Goal: Information Seeking & Learning: Learn about a topic

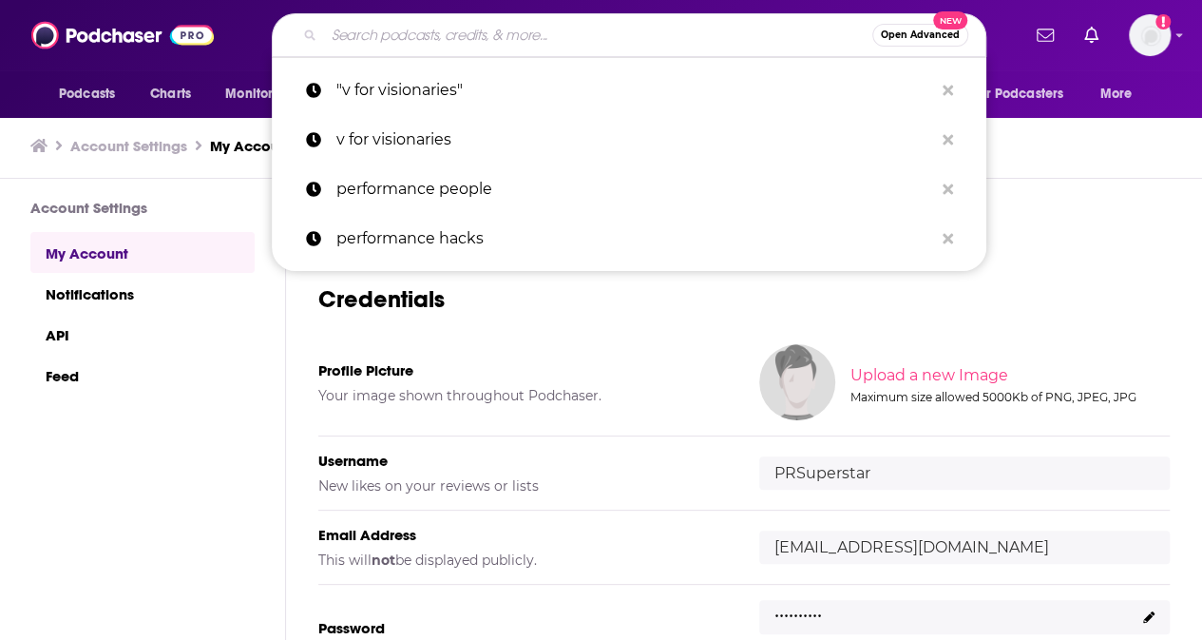
click at [381, 38] on input "Search podcasts, credits, & more..." at bounding box center [598, 35] width 548 height 30
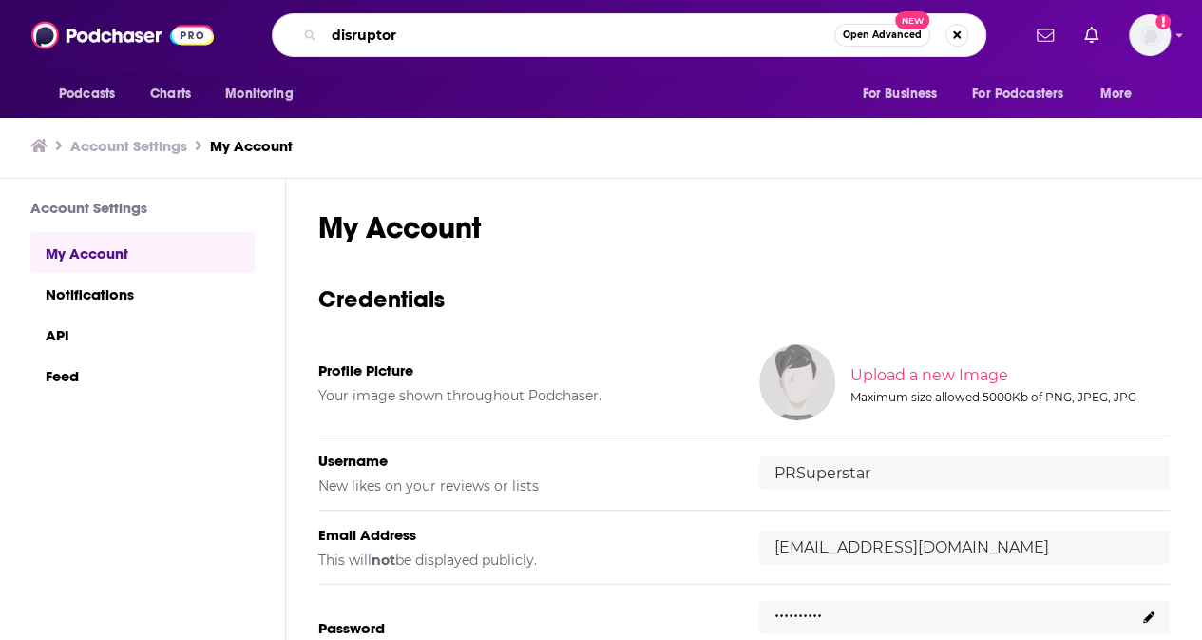
type input "disruptors"
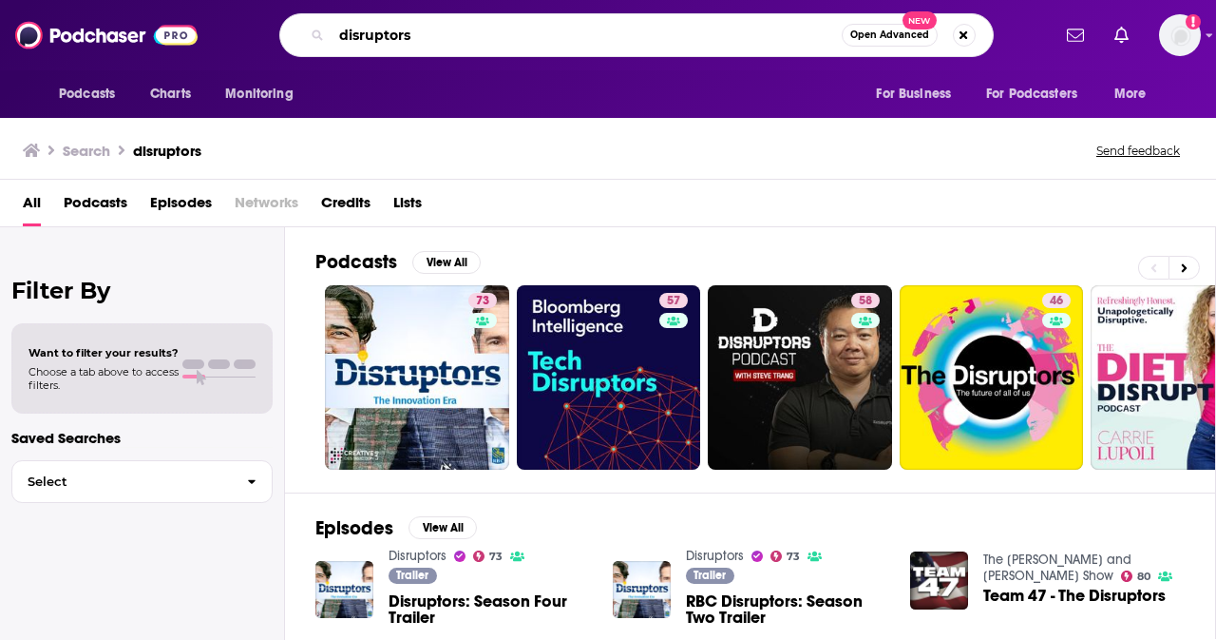
drag, startPoint x: 419, startPoint y: 35, endPoint x: 289, endPoint y: 22, distance: 130.9
click at [289, 22] on div "disruptors Open Advanced New" at bounding box center [636, 35] width 715 height 44
type input "[PERSON_NAME]"
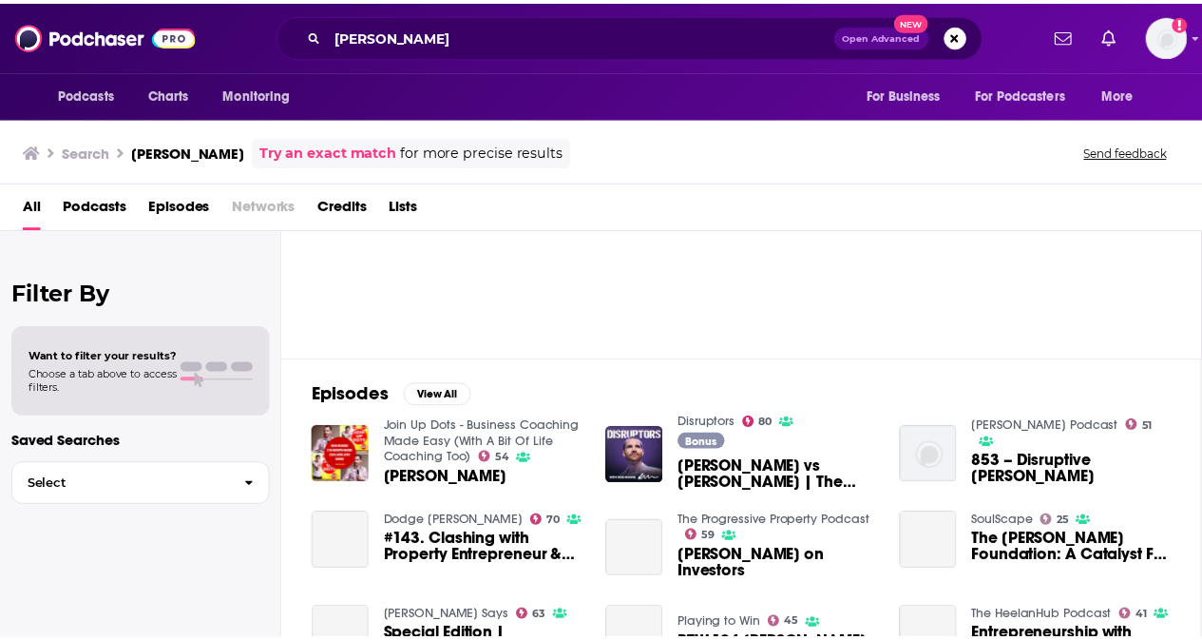
scroll to position [137, 0]
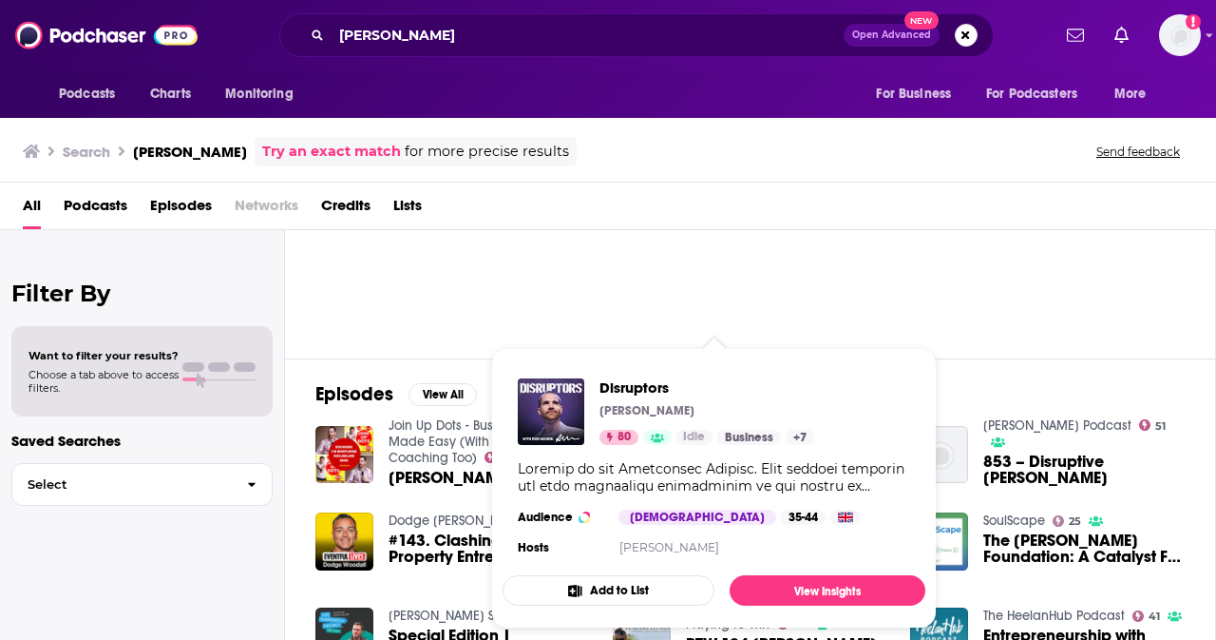
click at [723, 417] on div "[PERSON_NAME]" at bounding box center [707, 410] width 215 height 15
click at [554, 410] on img "Disruptors" at bounding box center [551, 411] width 67 height 67
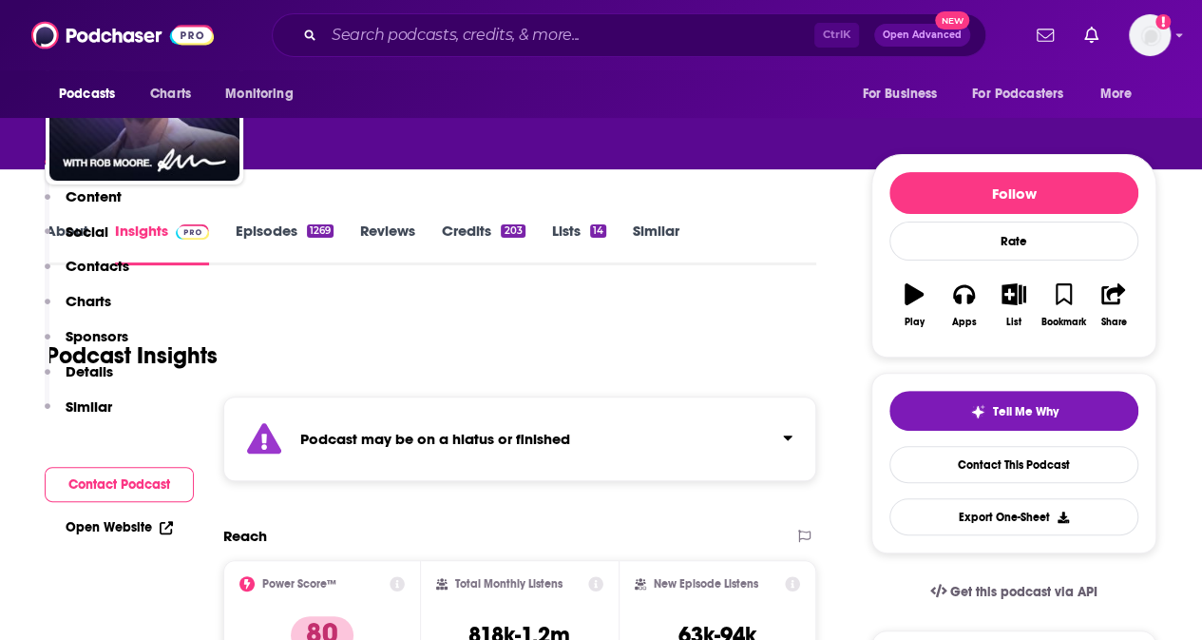
scroll to position [358, 0]
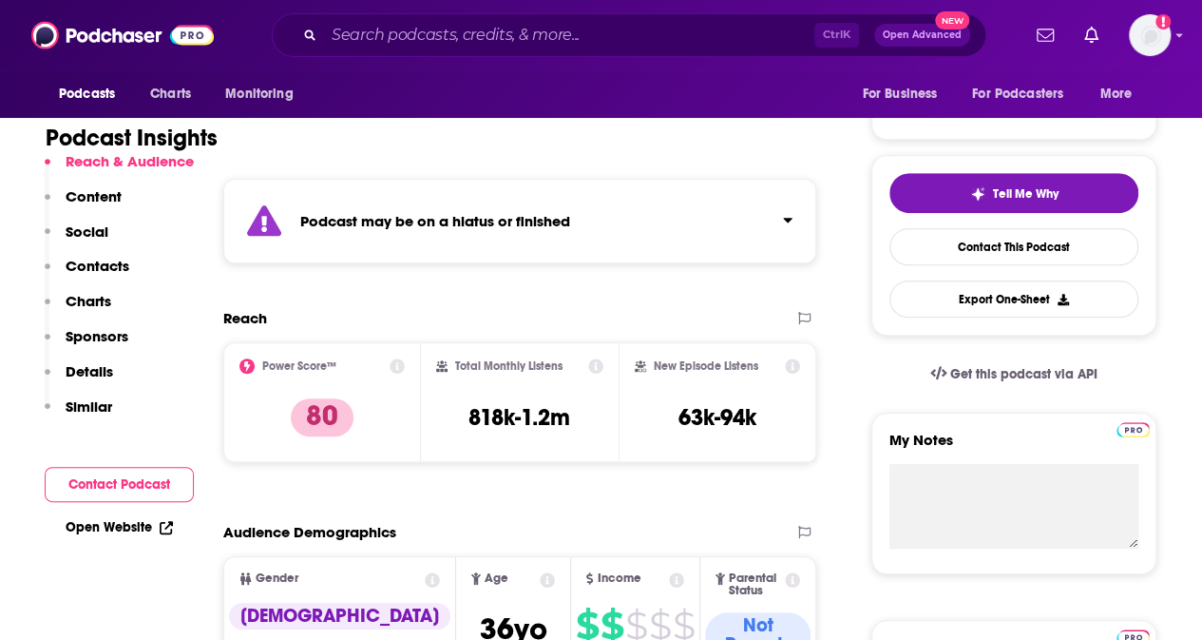
click at [121, 263] on p "Contacts" at bounding box center [98, 266] width 64 height 18
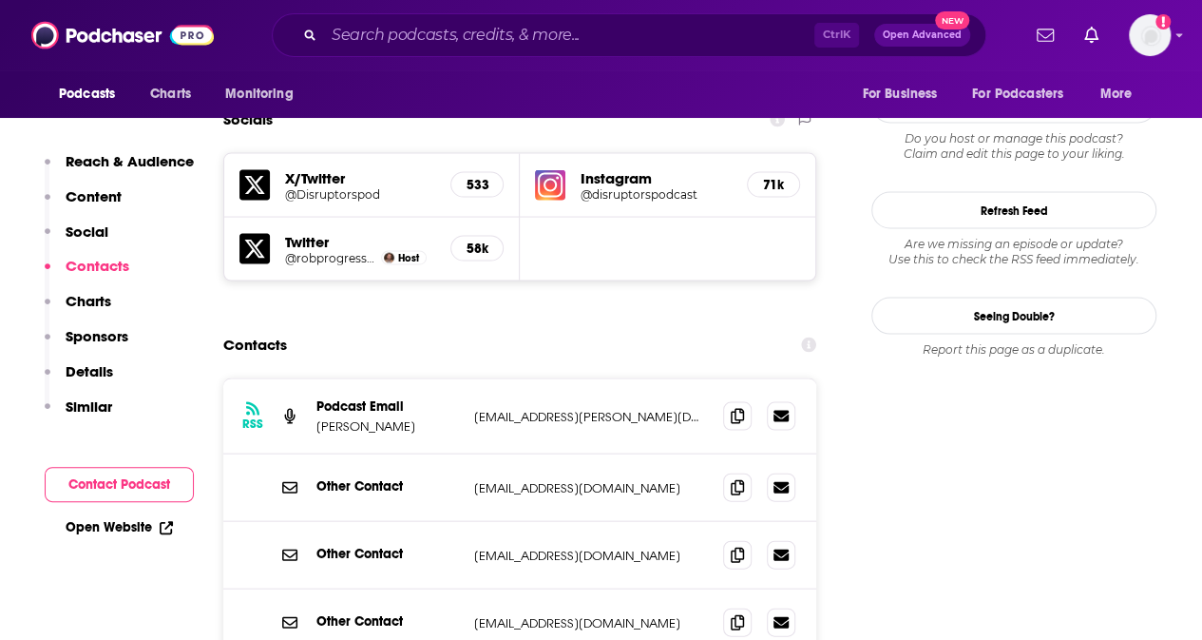
scroll to position [1798, 0]
click at [737, 613] on icon at bounding box center [737, 620] width 13 height 15
click at [740, 545] on icon at bounding box center [737, 552] width 13 height 15
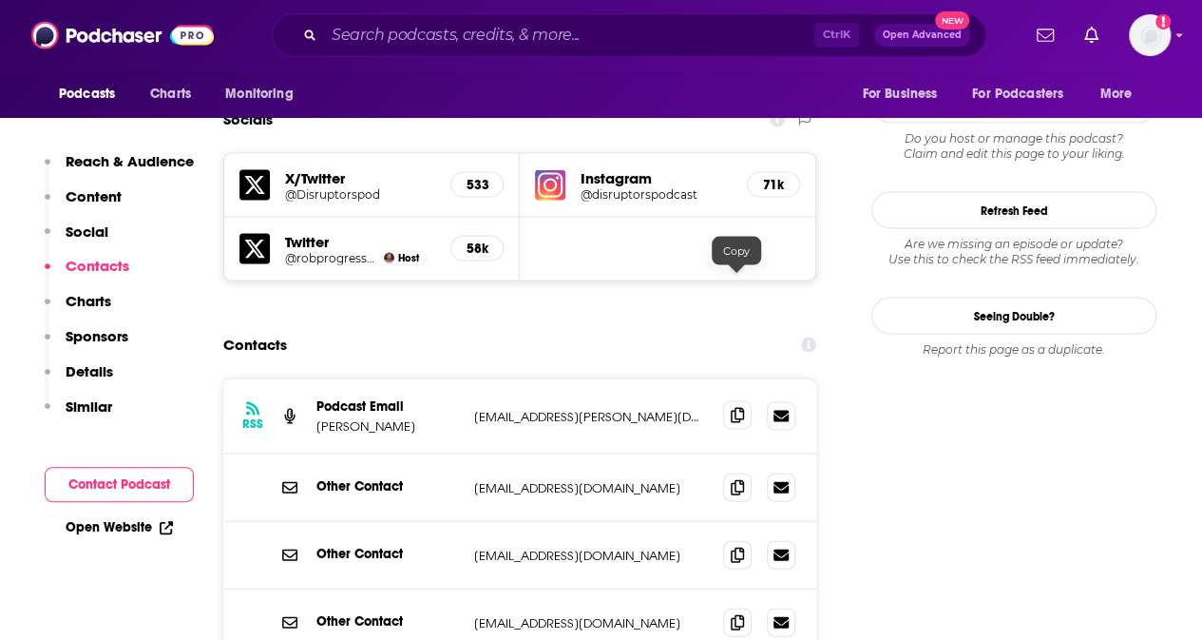
click at [735, 407] on icon at bounding box center [737, 414] width 13 height 15
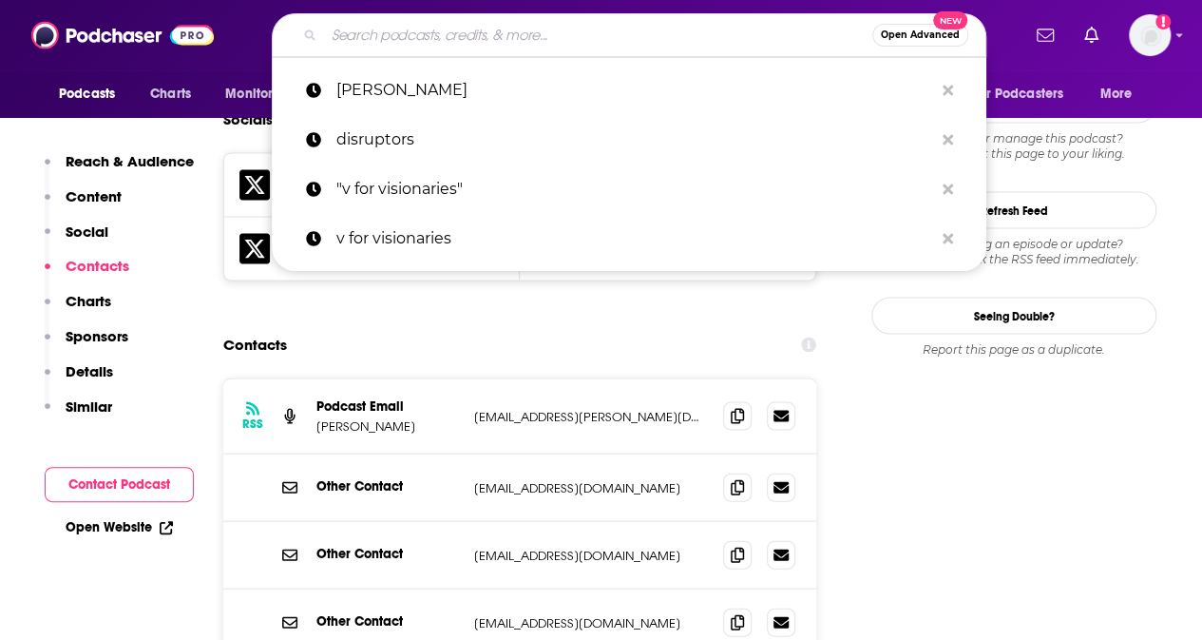
click at [381, 39] on input "Search podcasts, credits, & more..." at bounding box center [598, 35] width 548 height 30
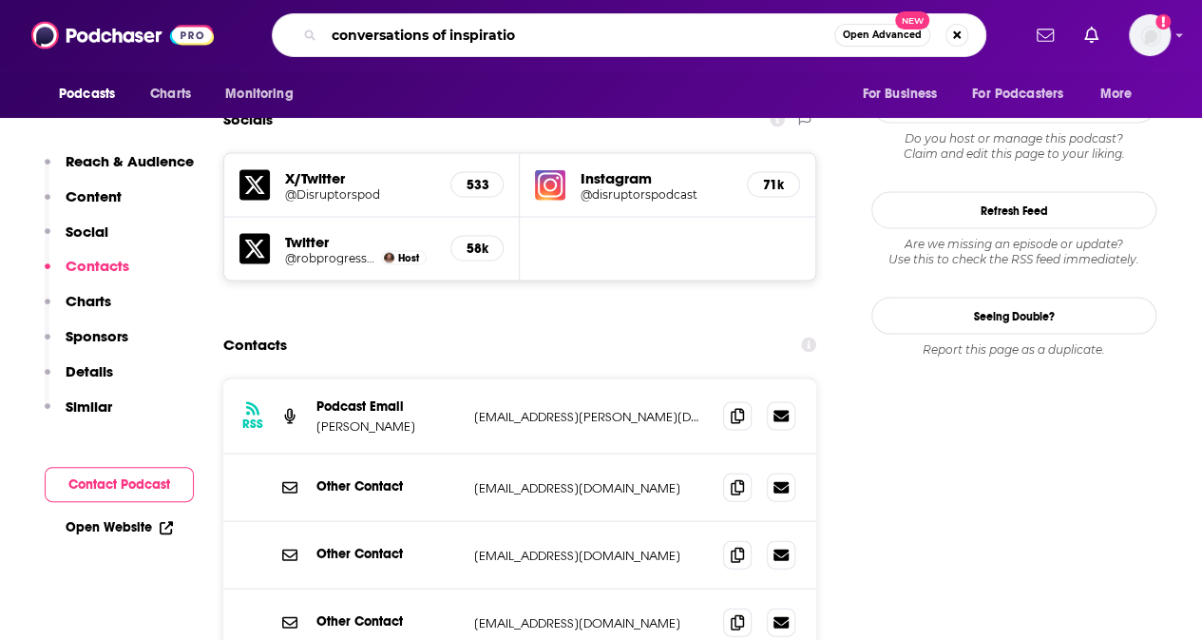
type input "conversations of inspiration"
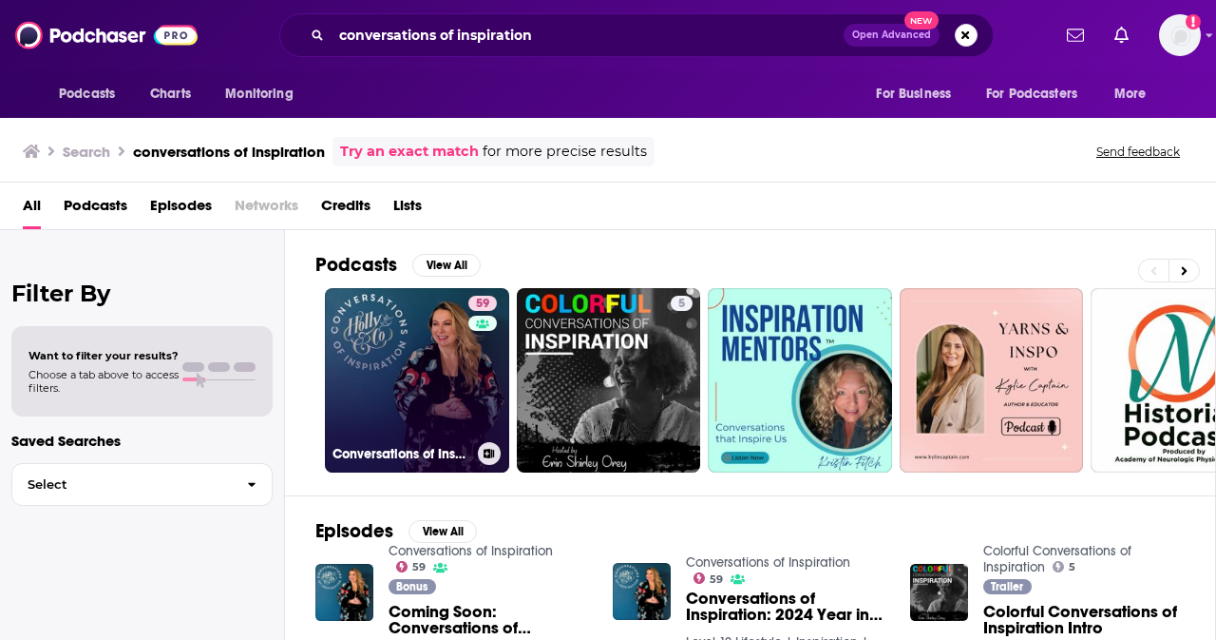
click at [409, 349] on link "59 Conversations of Inspiration" at bounding box center [417, 380] width 184 height 184
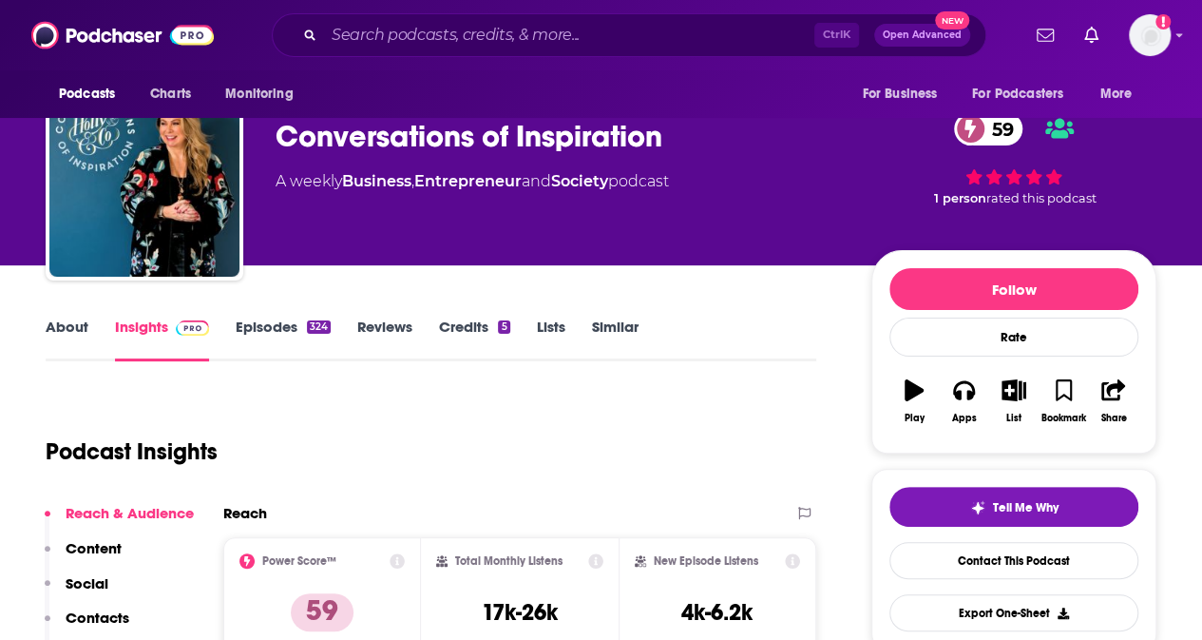
scroll to position [22, 0]
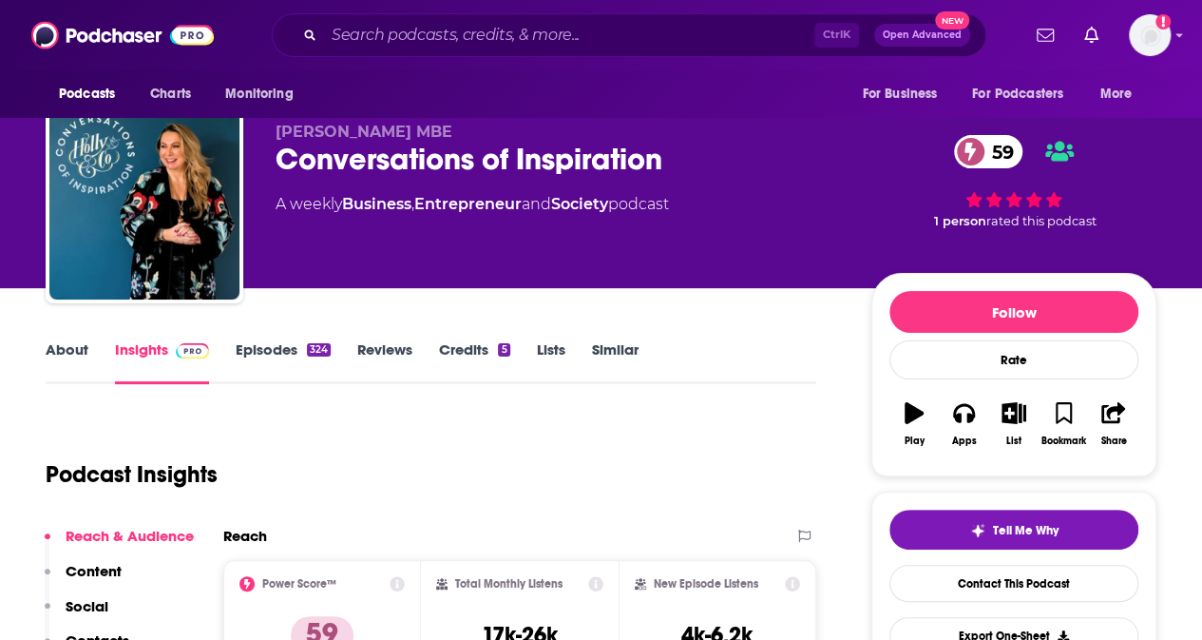
click at [280, 350] on link "Episodes 324" at bounding box center [283, 362] width 95 height 44
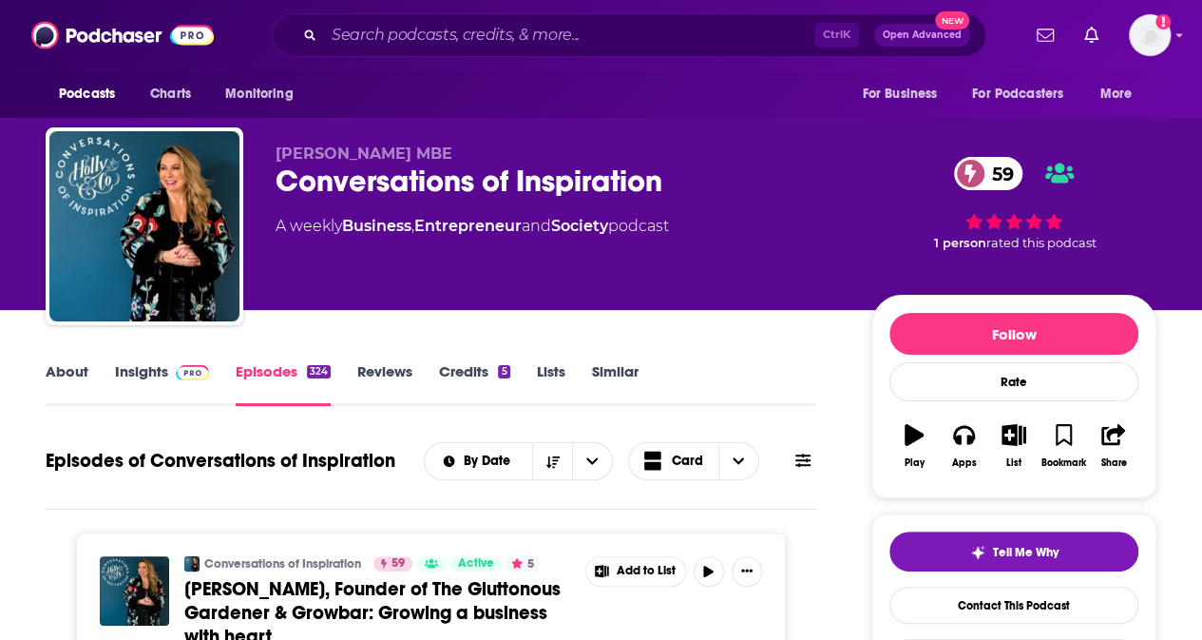
click at [435, 225] on link "Entrepreneur" at bounding box center [467, 226] width 107 height 18
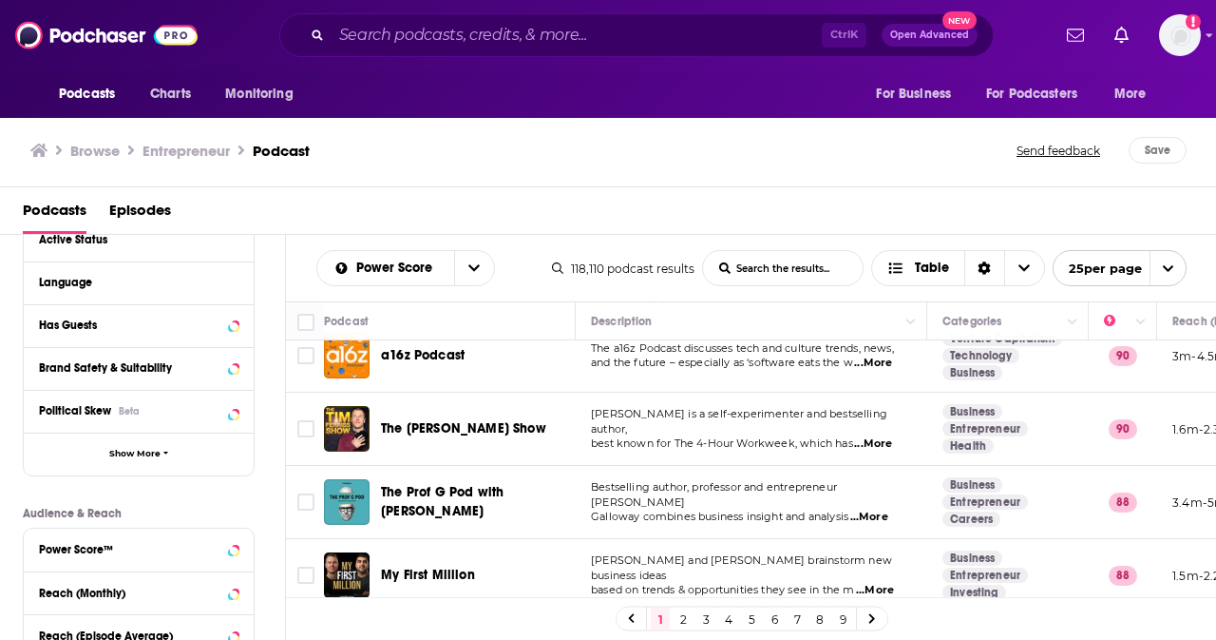
scroll to position [293, 0]
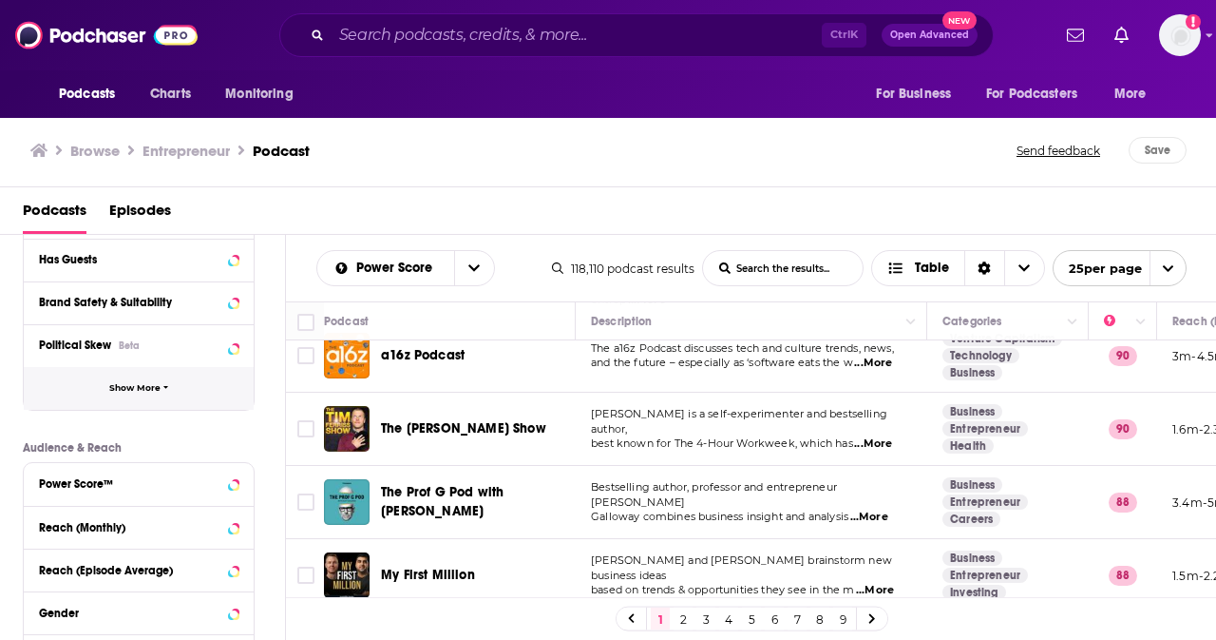
click at [146, 399] on button "Show More" at bounding box center [139, 388] width 230 height 43
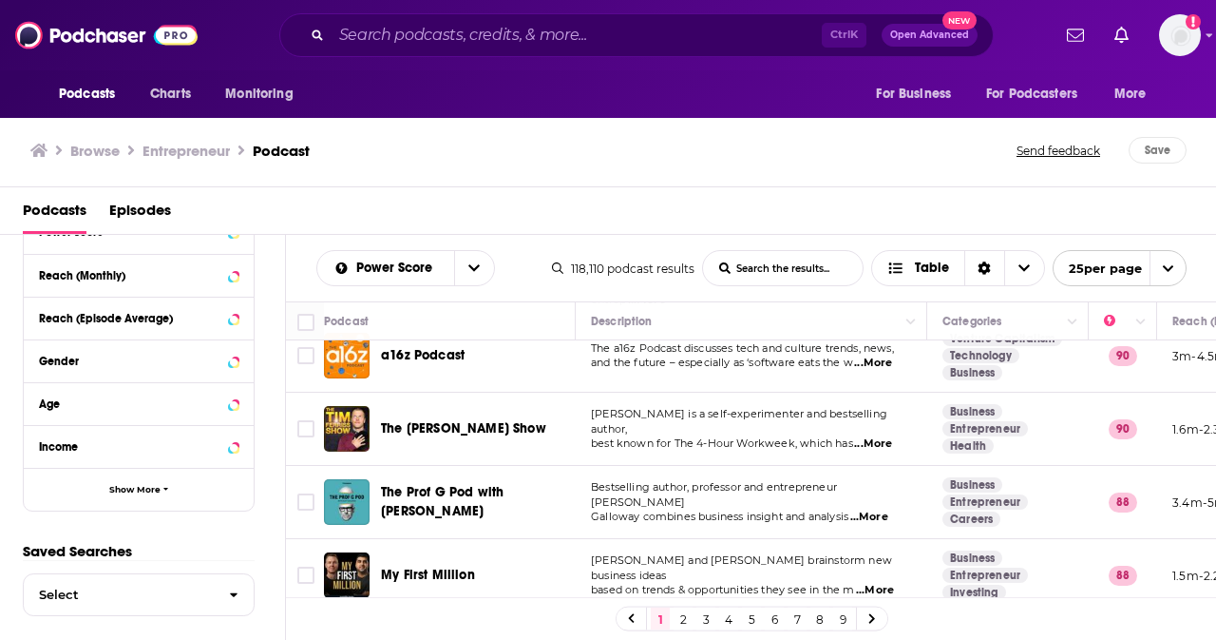
scroll to position [933, 0]
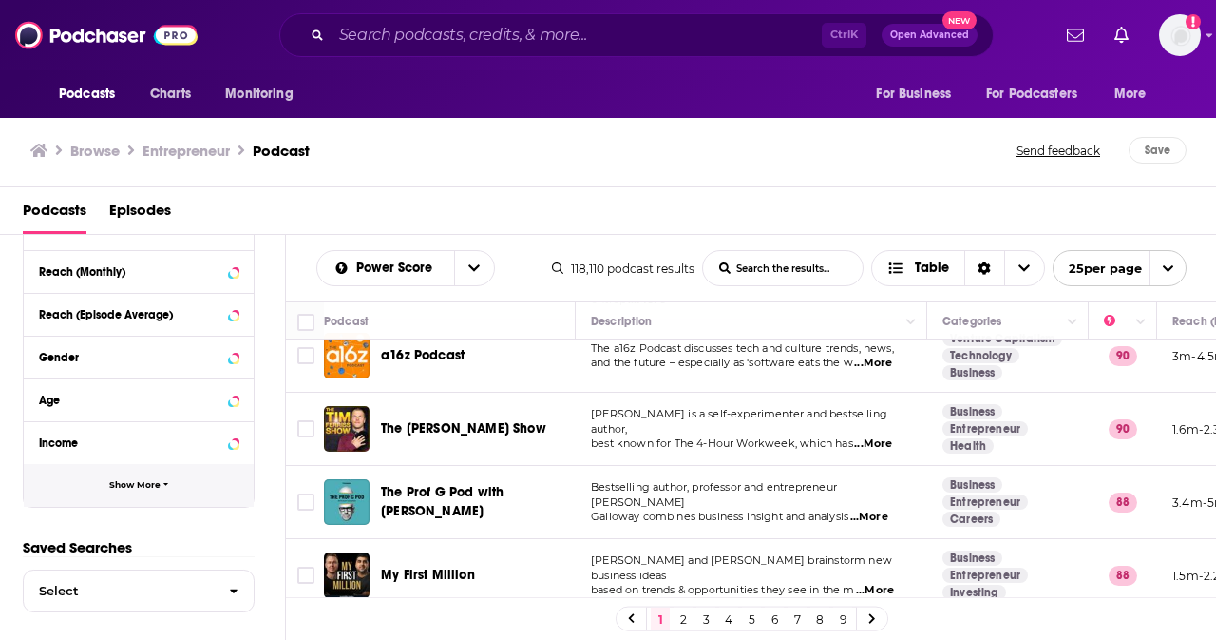
click at [148, 497] on button "Show More" at bounding box center [139, 485] width 230 height 43
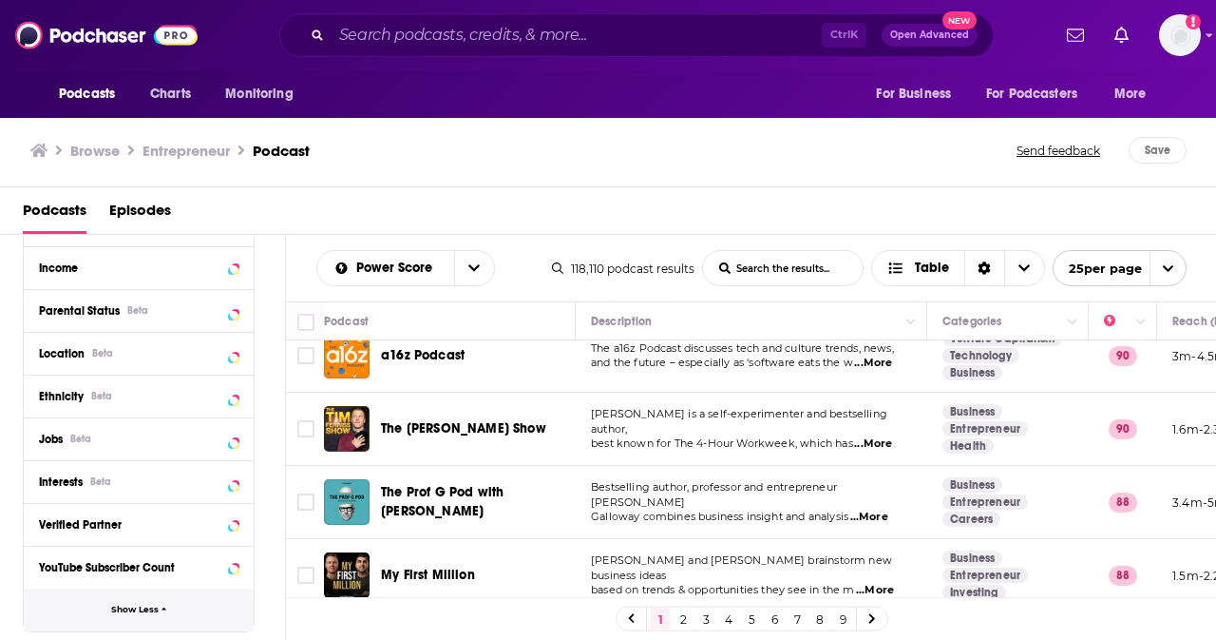
scroll to position [1106, 0]
click at [232, 354] on icon at bounding box center [233, 355] width 9 height 5
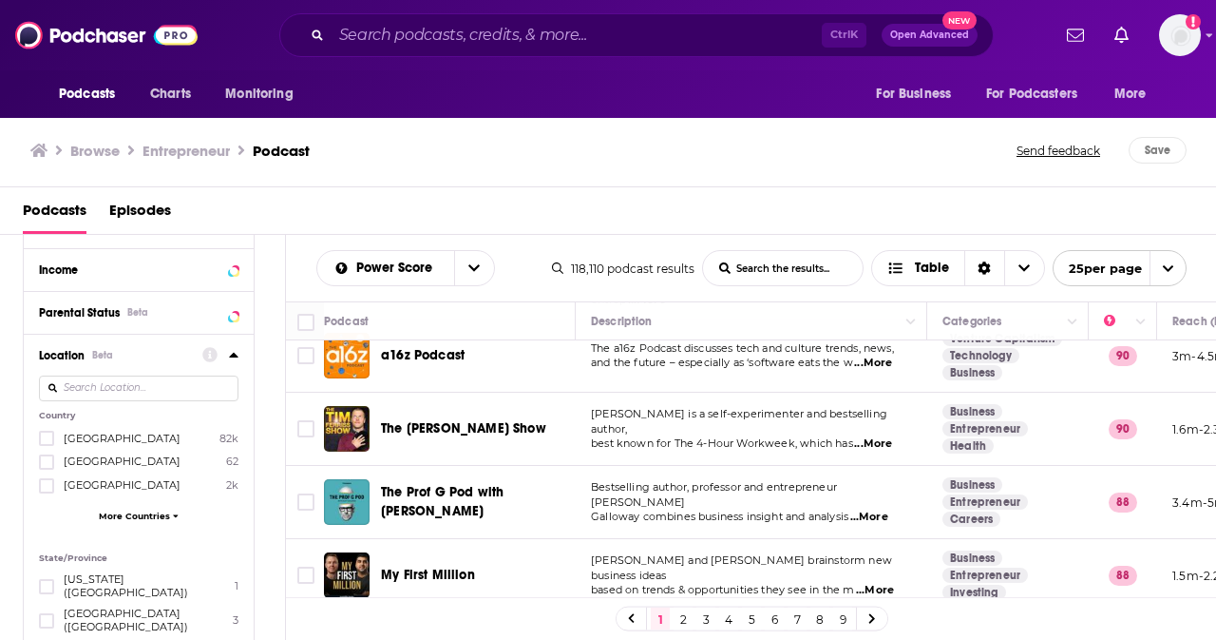
click at [150, 510] on span "More Countries" at bounding box center [134, 515] width 71 height 10
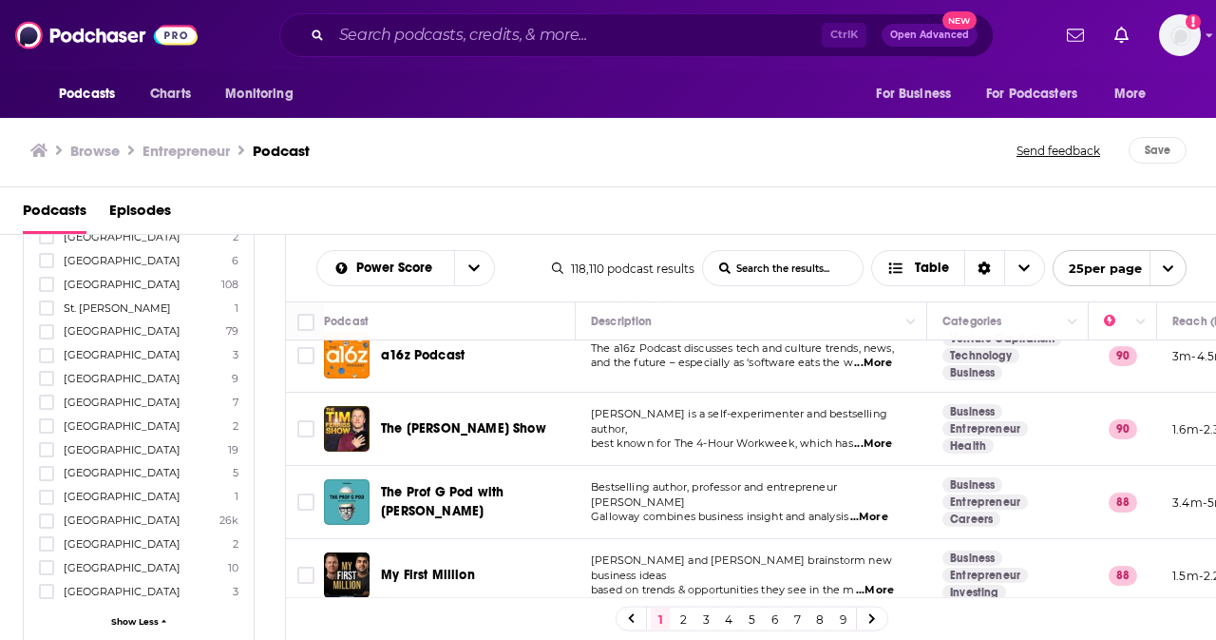
scroll to position [2642, 0]
click at [47, 514] on icon at bounding box center [46, 518] width 11 height 9
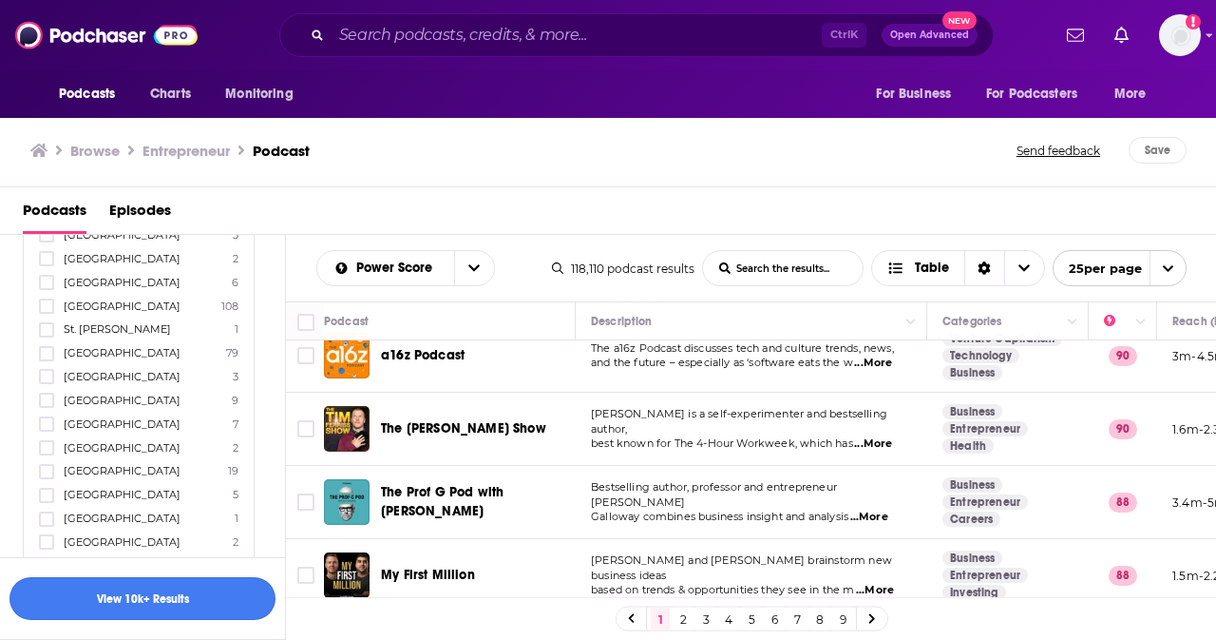
click at [131, 592] on button "View 10k+ Results" at bounding box center [143, 598] width 266 height 43
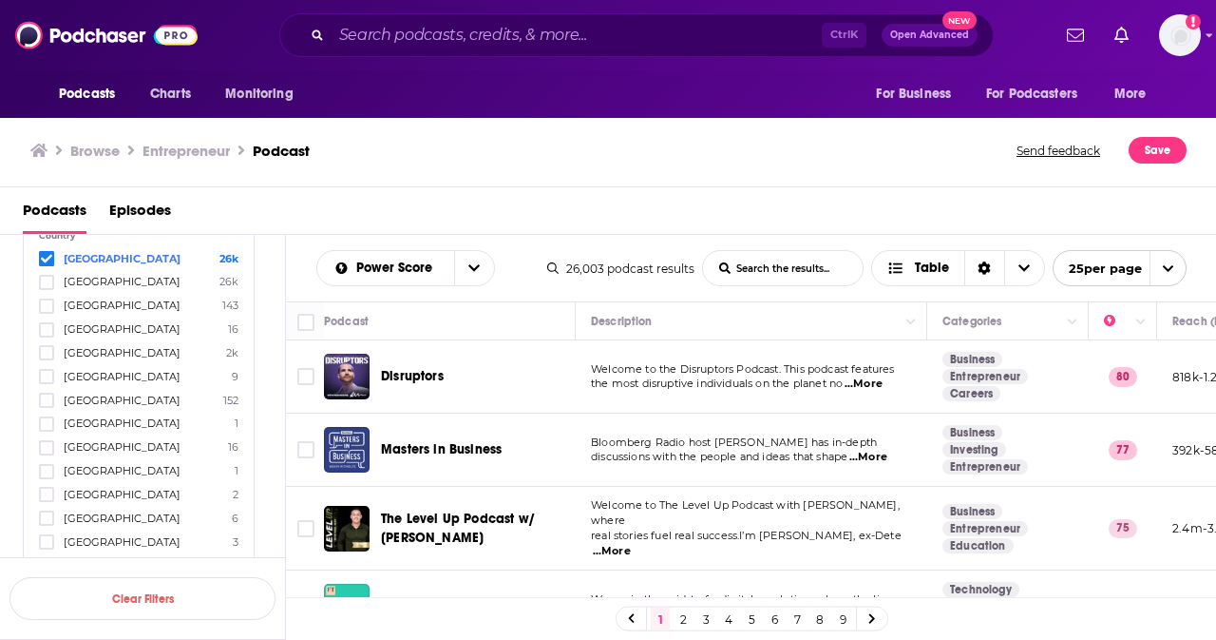
click at [888, 457] on span "...More" at bounding box center [869, 457] width 38 height 15
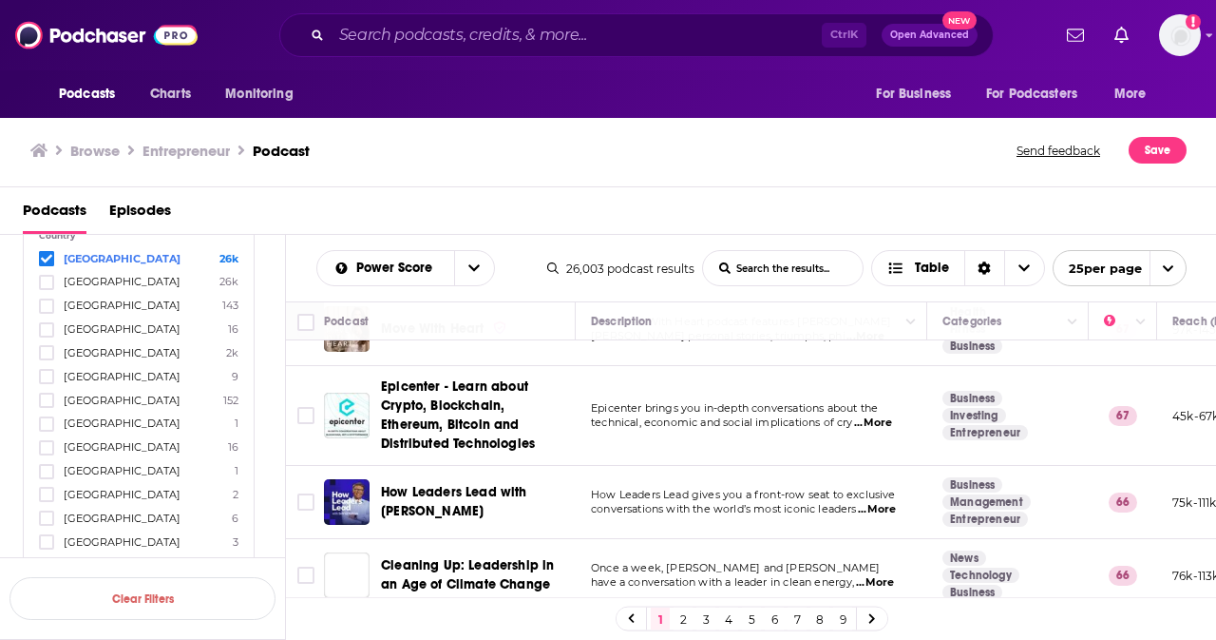
scroll to position [717, 0]
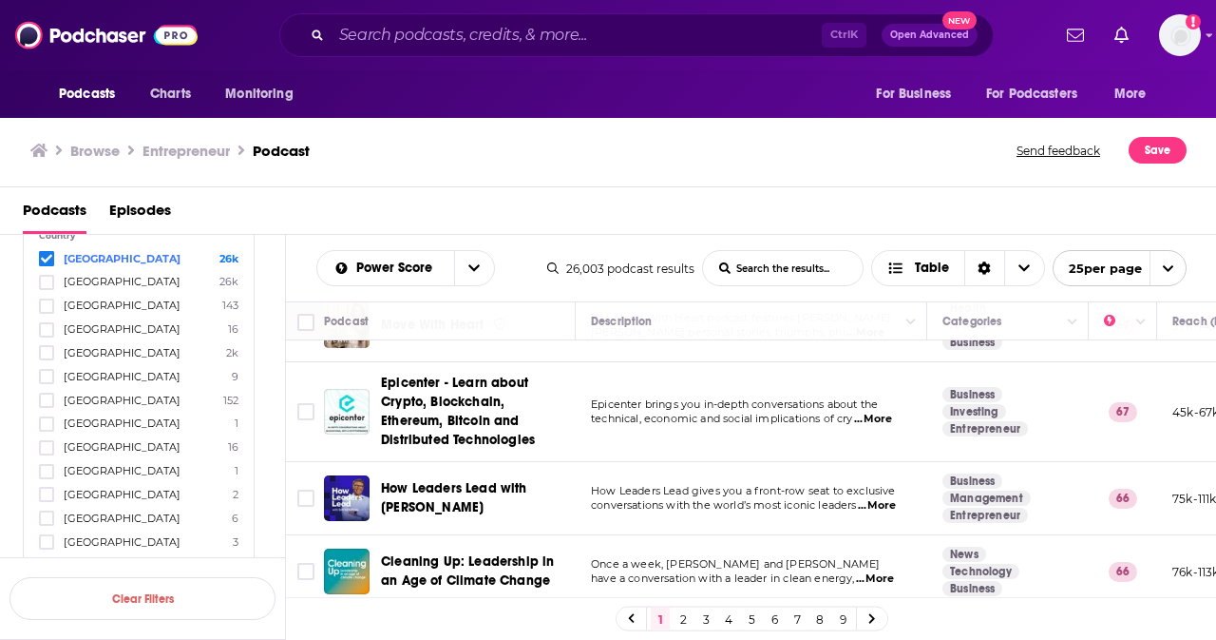
click at [711, 165] on div "Browse Entrepreneur Podcast Send feedback Save" at bounding box center [608, 150] width 1217 height 73
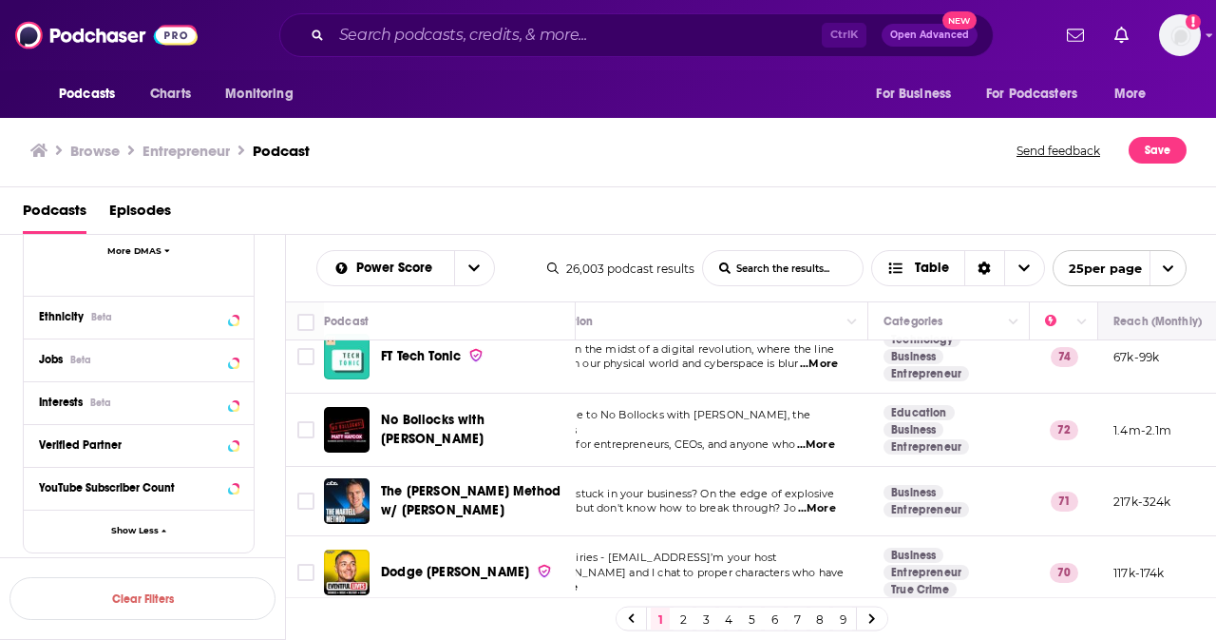
scroll to position [0, 59]
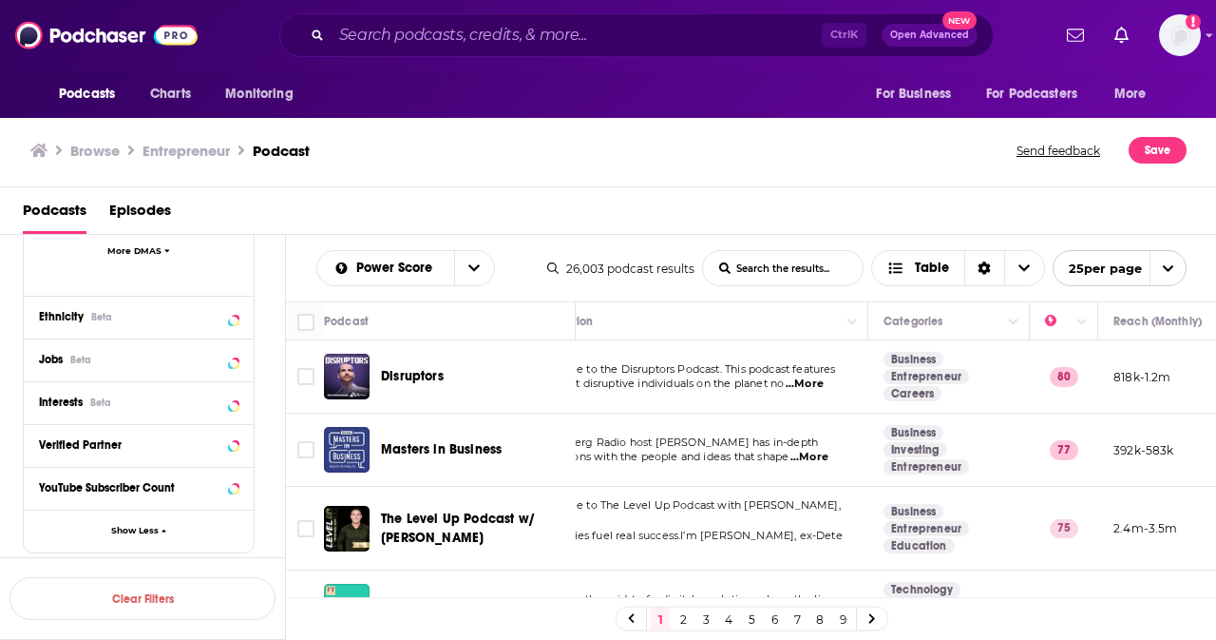
click at [656, 168] on div "Browse Entrepreneur Podcast Send feedback Save" at bounding box center [608, 150] width 1217 height 73
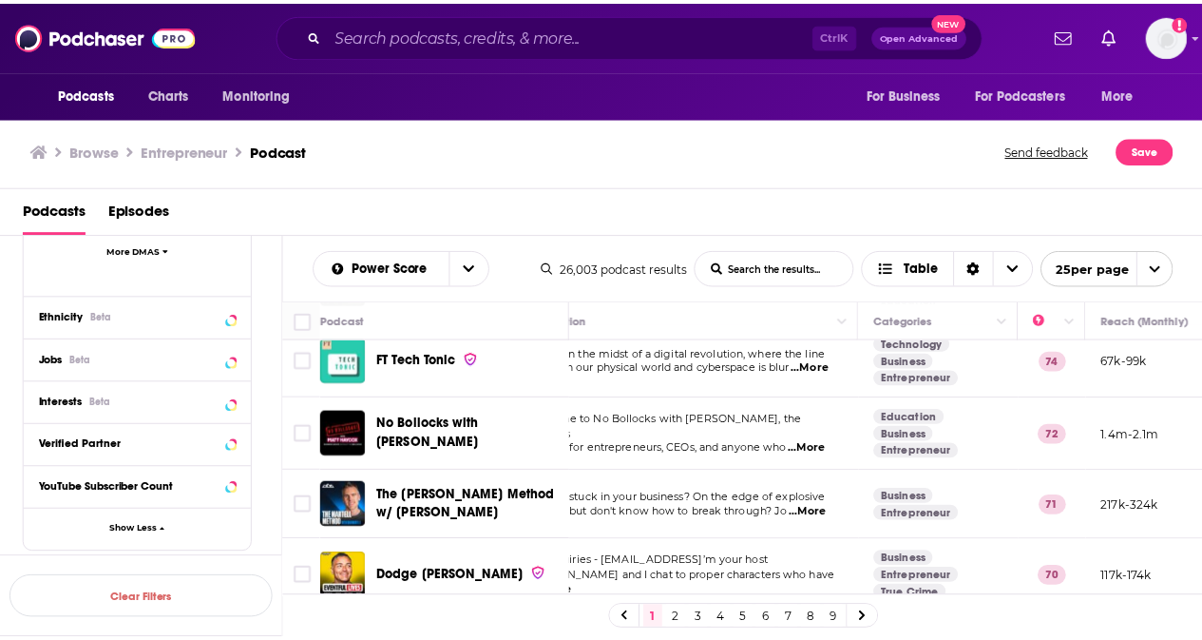
scroll to position [245, 59]
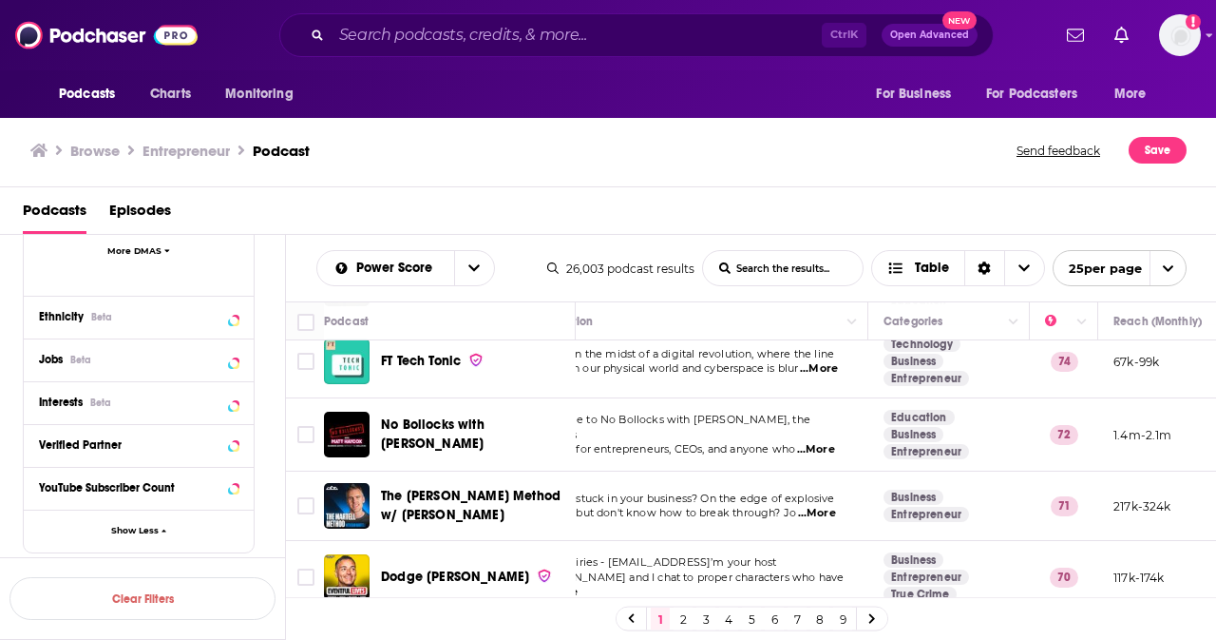
click at [830, 442] on span "...More" at bounding box center [816, 449] width 38 height 15
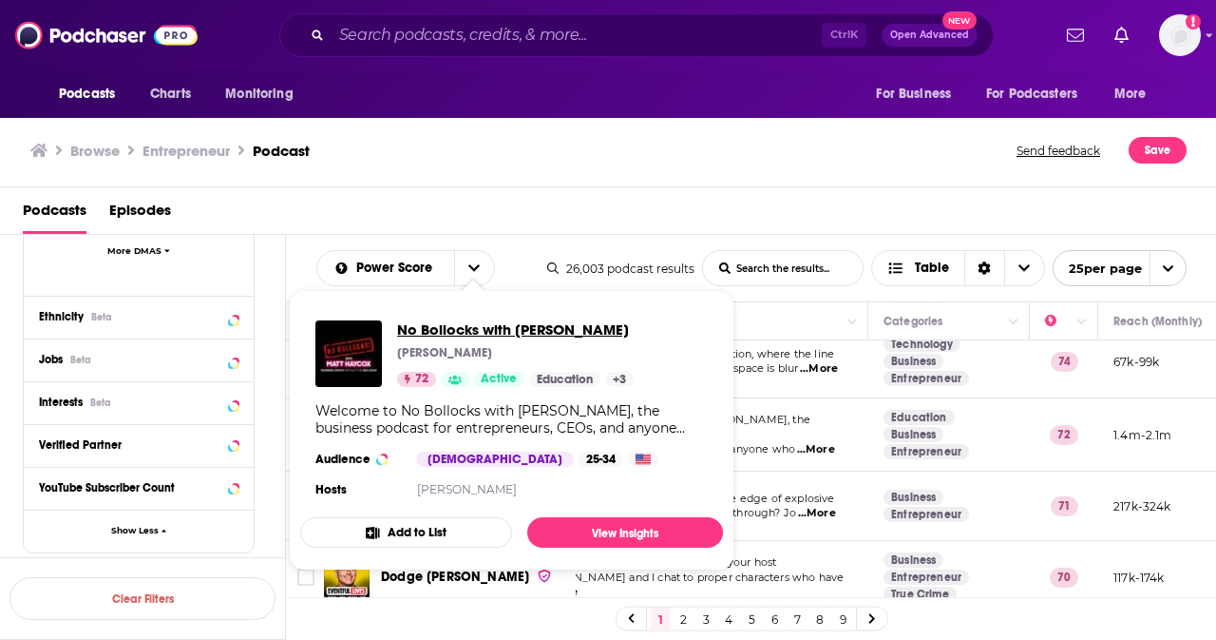
click at [515, 327] on span "No Bollocks with [PERSON_NAME]" at bounding box center [515, 329] width 237 height 18
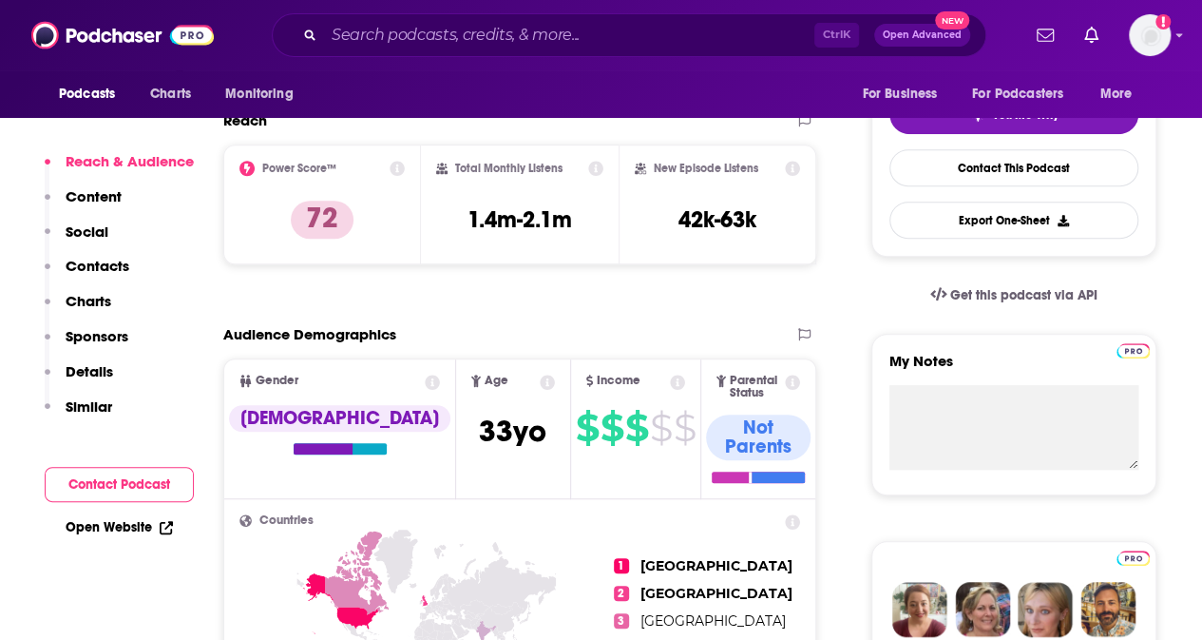
scroll to position [435, 0]
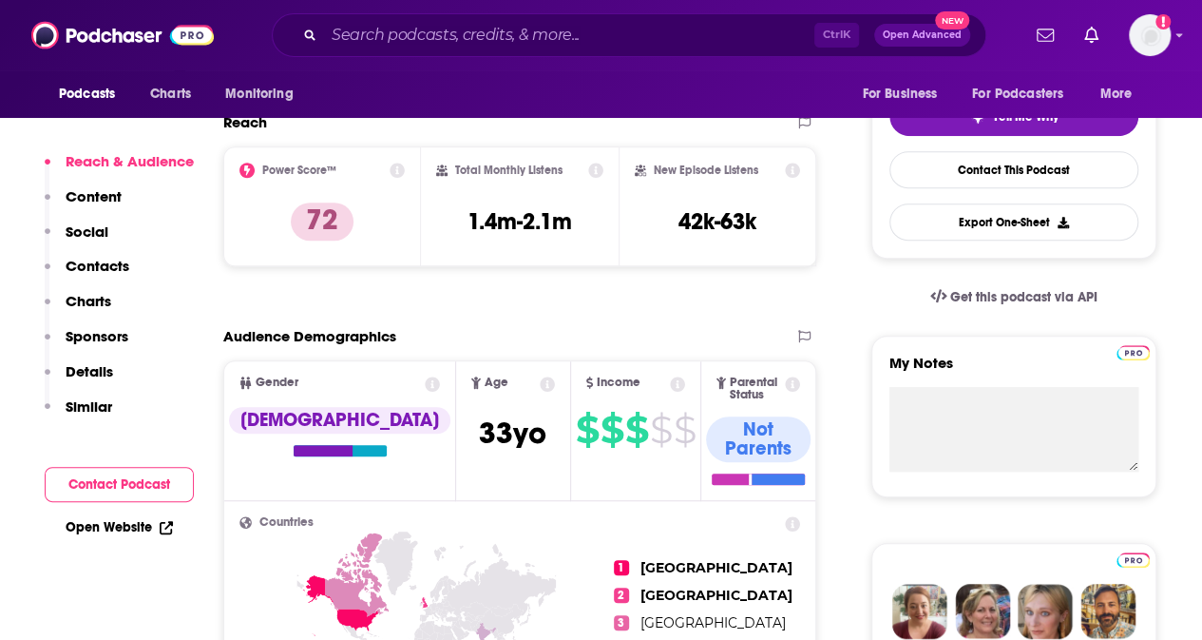
click at [105, 261] on p "Contacts" at bounding box center [98, 266] width 64 height 18
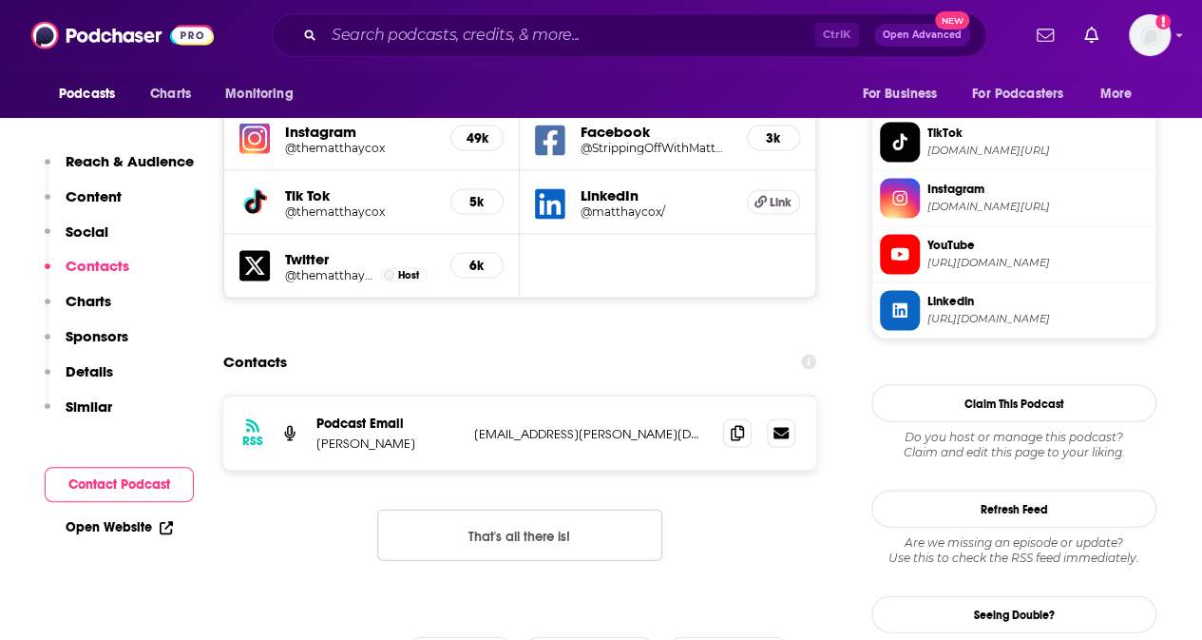
scroll to position [1760, 0]
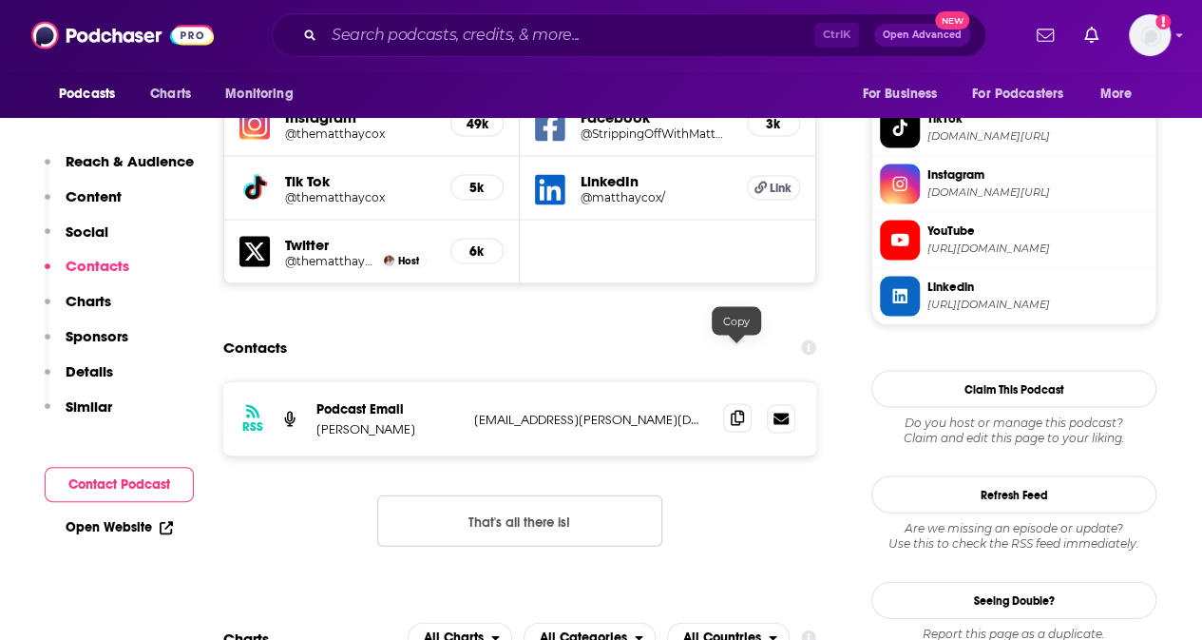
click at [736, 410] on icon at bounding box center [737, 417] width 13 height 15
click at [96, 201] on p "Content" at bounding box center [94, 196] width 56 height 18
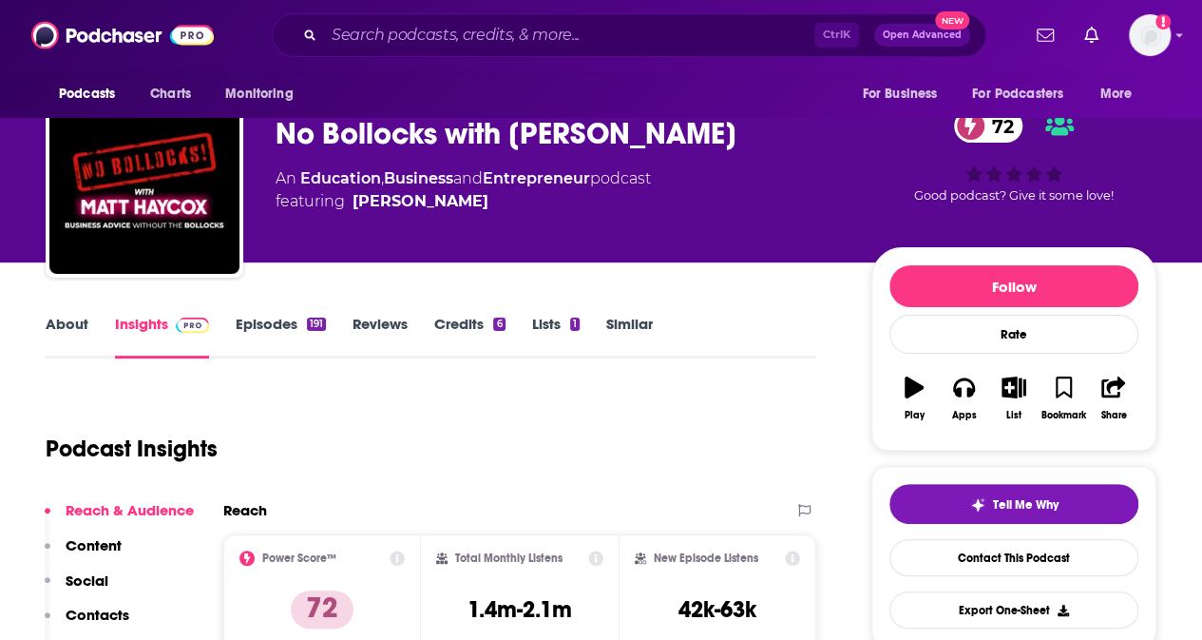
scroll to position [40, 0]
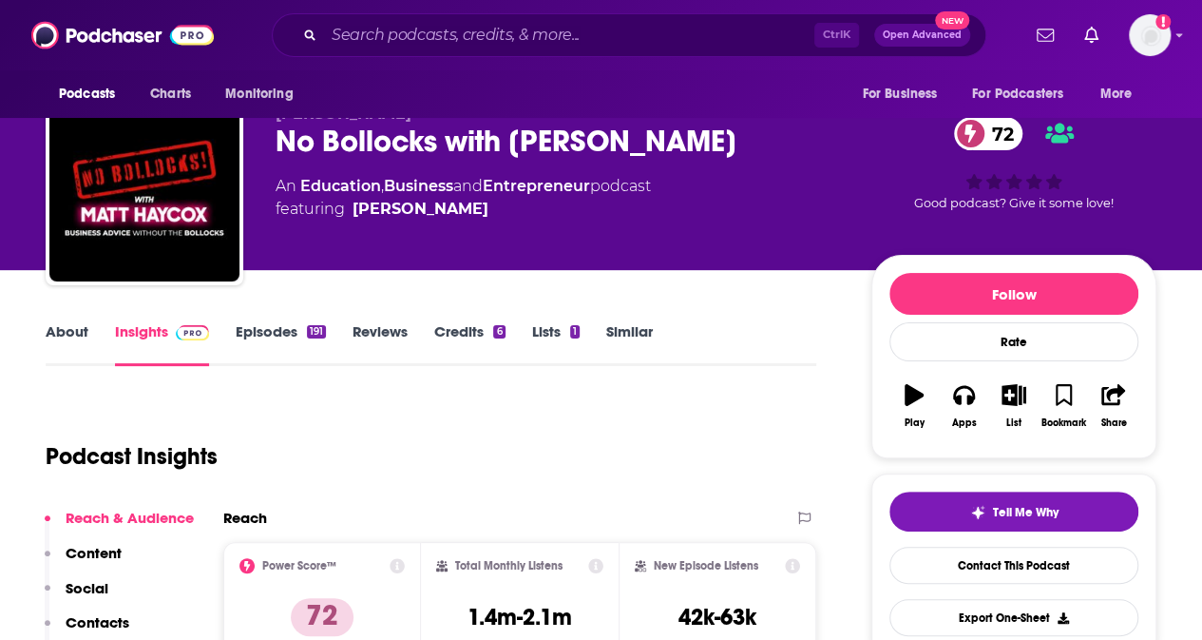
click at [270, 341] on link "Episodes 191" at bounding box center [281, 344] width 90 height 44
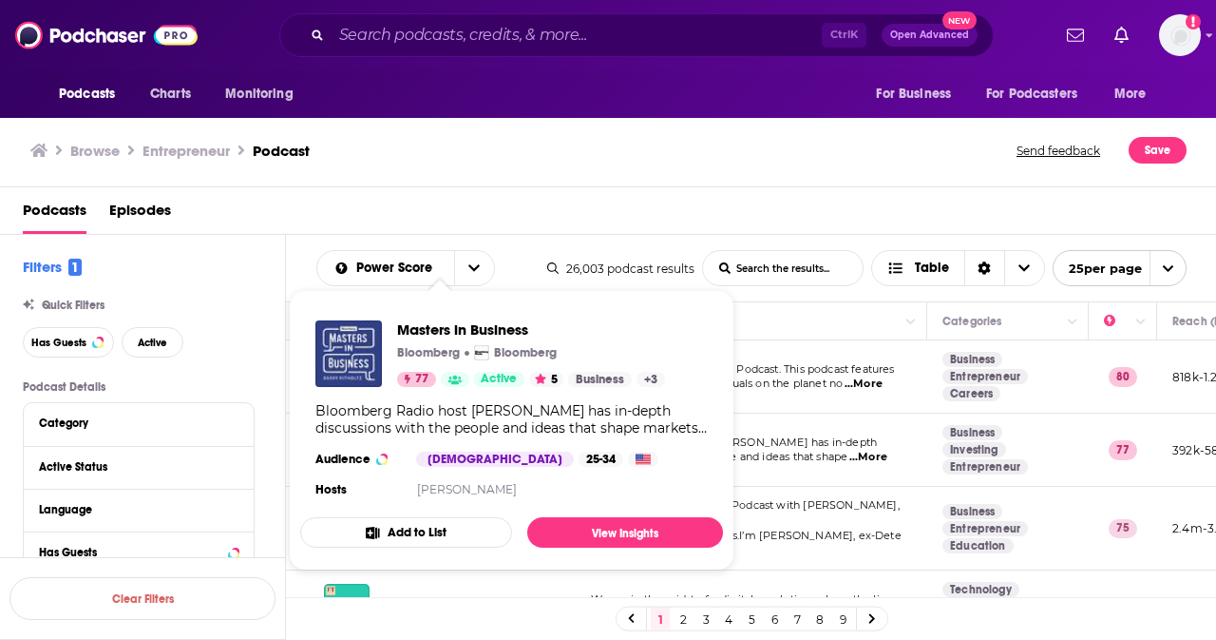
click at [348, 510] on div "Masters in Business Bloomberg Bloomberg 77 Active 5 Business + 3 Bloomberg Radi…" at bounding box center [511, 411] width 423 height 212
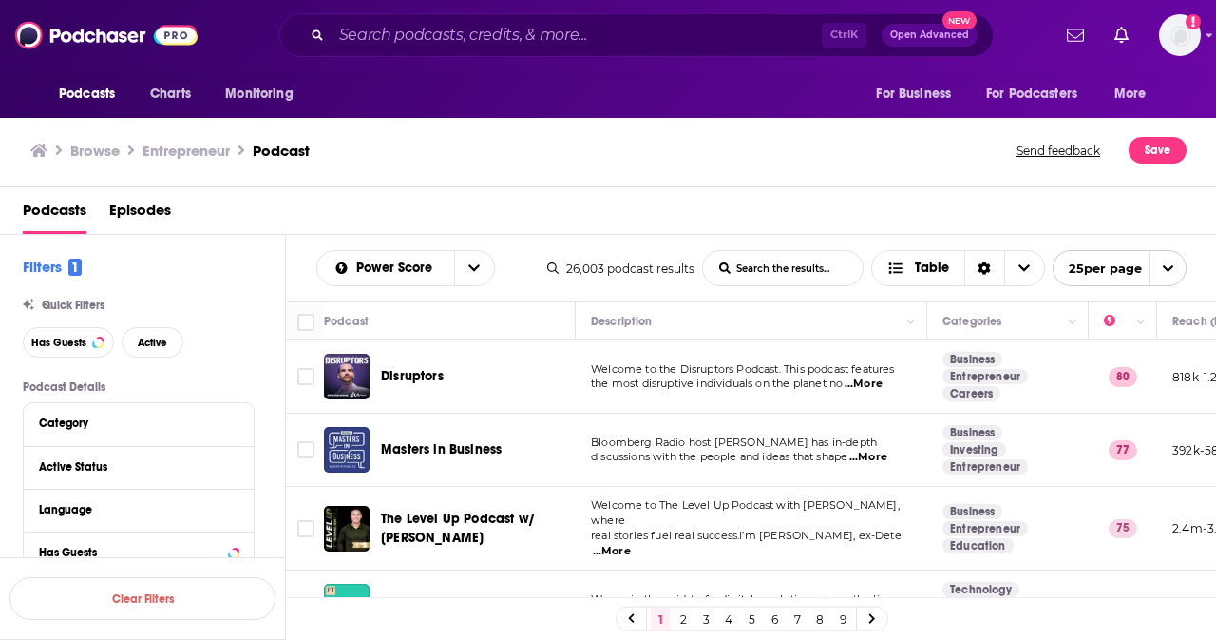
click at [673, 129] on div "Browse Entrepreneur Podcast Send feedback Save" at bounding box center [608, 150] width 1217 height 73
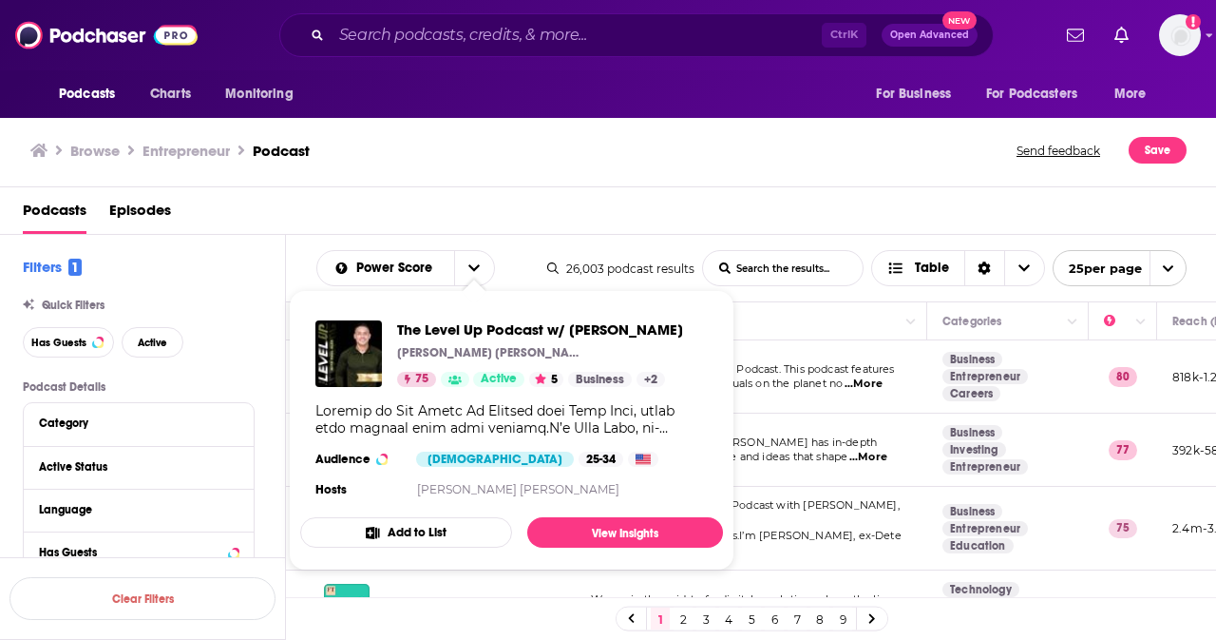
click at [458, 509] on div "The Level Up Podcast w/ [PERSON_NAME] [PERSON_NAME] 75 Active 5 Business + 2 Au…" at bounding box center [511, 411] width 423 height 212
click at [478, 332] on span "The Level Up Podcast w/ [PERSON_NAME]" at bounding box center [540, 329] width 286 height 18
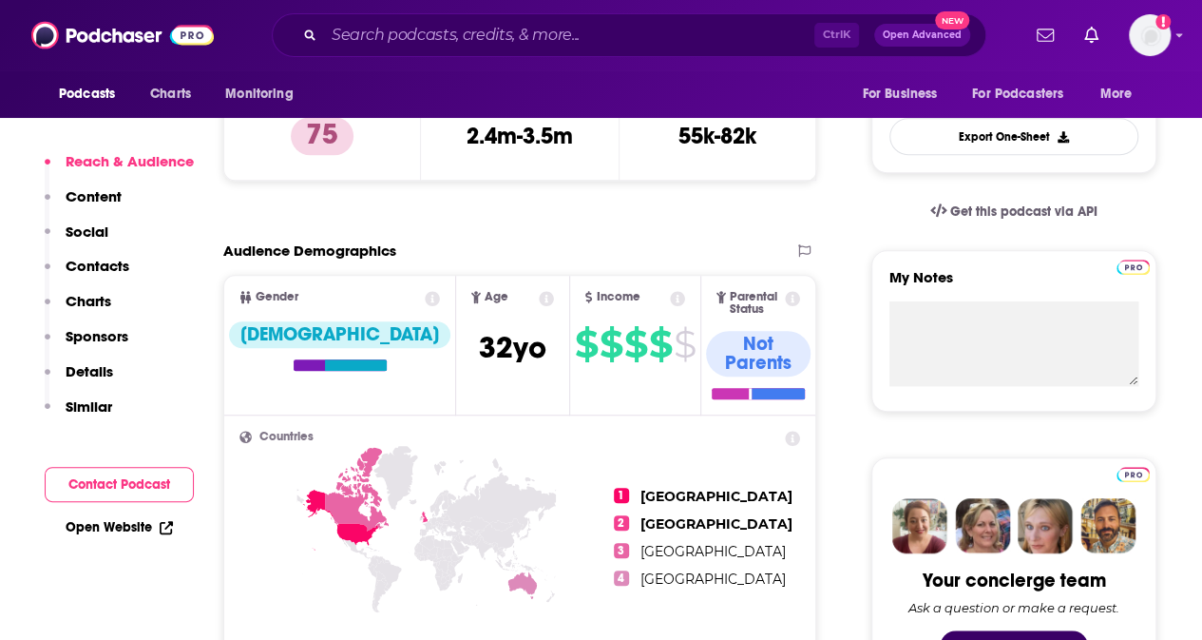
scroll to position [522, 0]
click at [124, 272] on p "Contacts" at bounding box center [98, 266] width 64 height 18
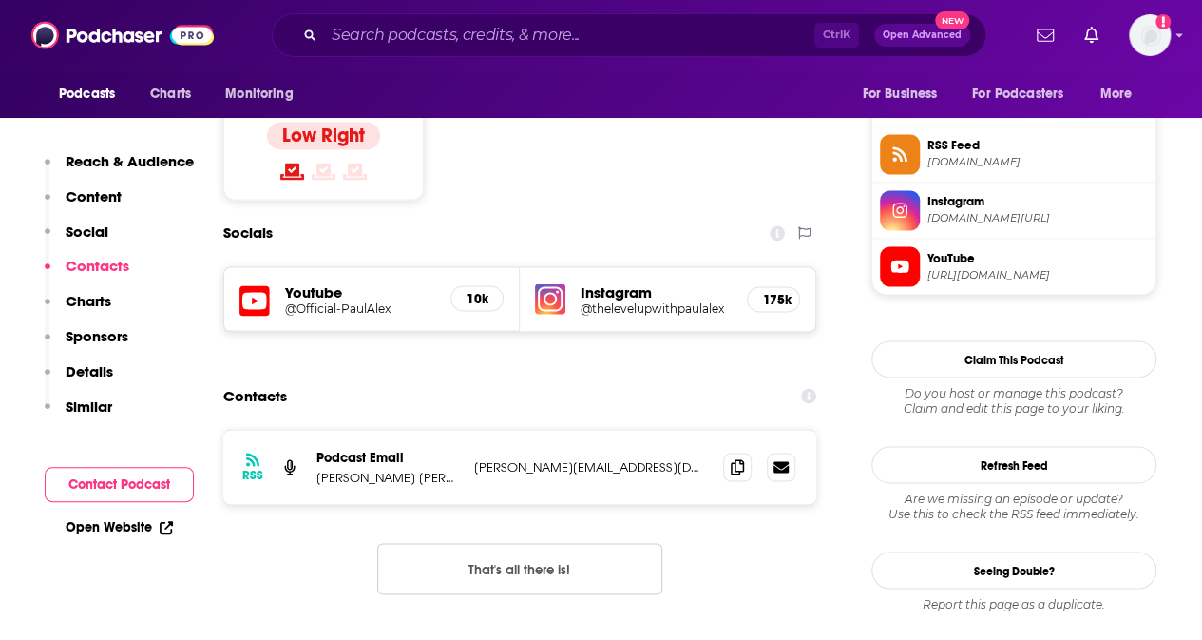
scroll to position [1544, 0]
click at [734, 457] on icon at bounding box center [737, 464] width 13 height 15
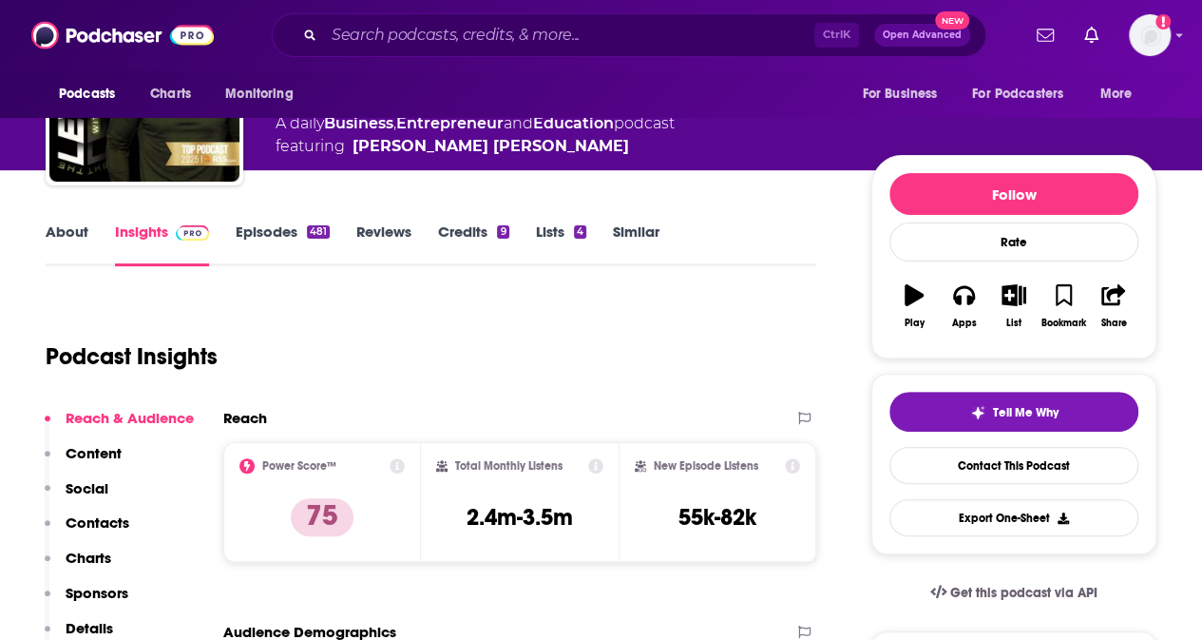
scroll to position [123, 0]
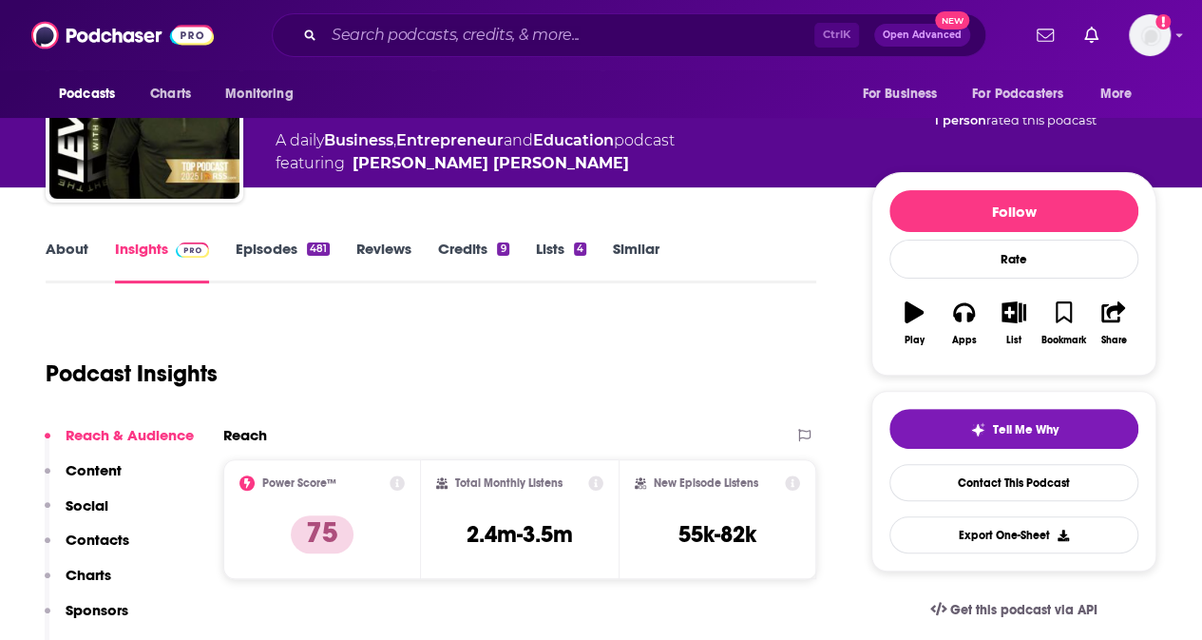
click at [277, 258] on link "Episodes 481" at bounding box center [283, 261] width 94 height 44
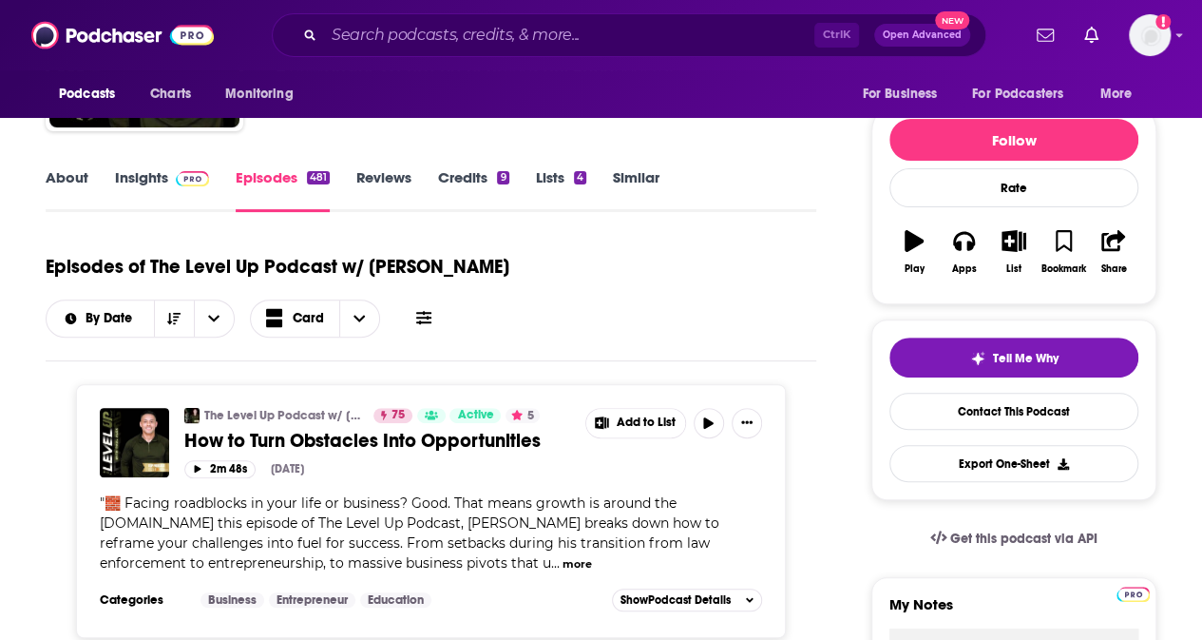
scroll to position [200, 0]
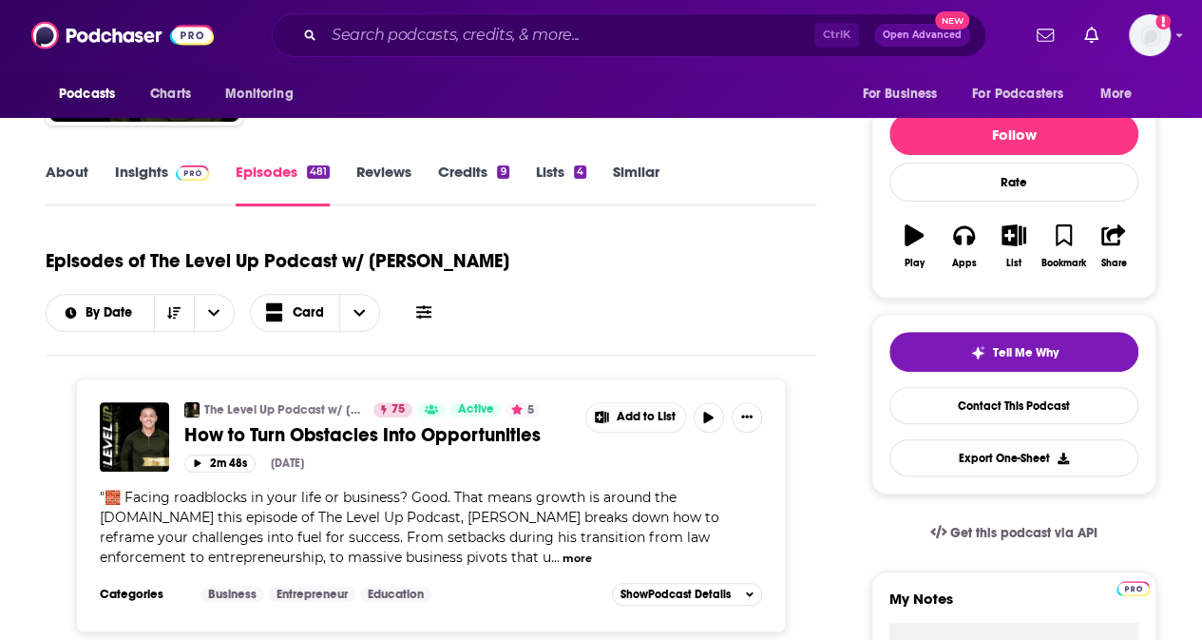
click at [578, 520] on span "🧱 Facing roadblocks in your life or business? Good. That means growth is around…" at bounding box center [410, 526] width 620 height 77
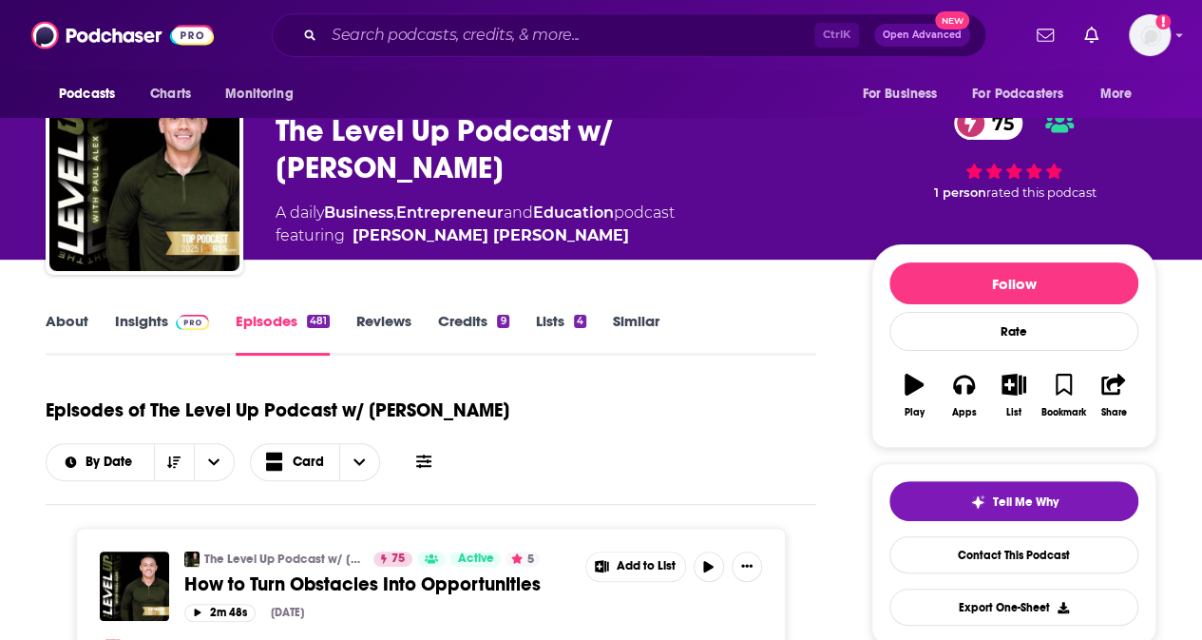
scroll to position [0, 0]
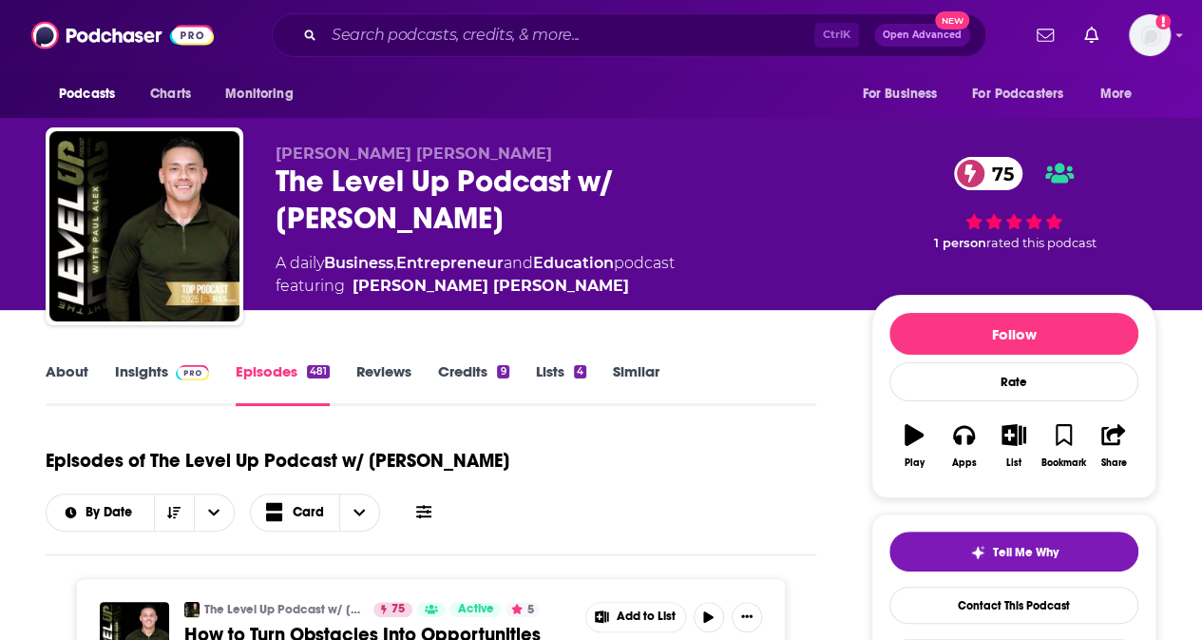
click at [75, 374] on link "About" at bounding box center [67, 384] width 43 height 44
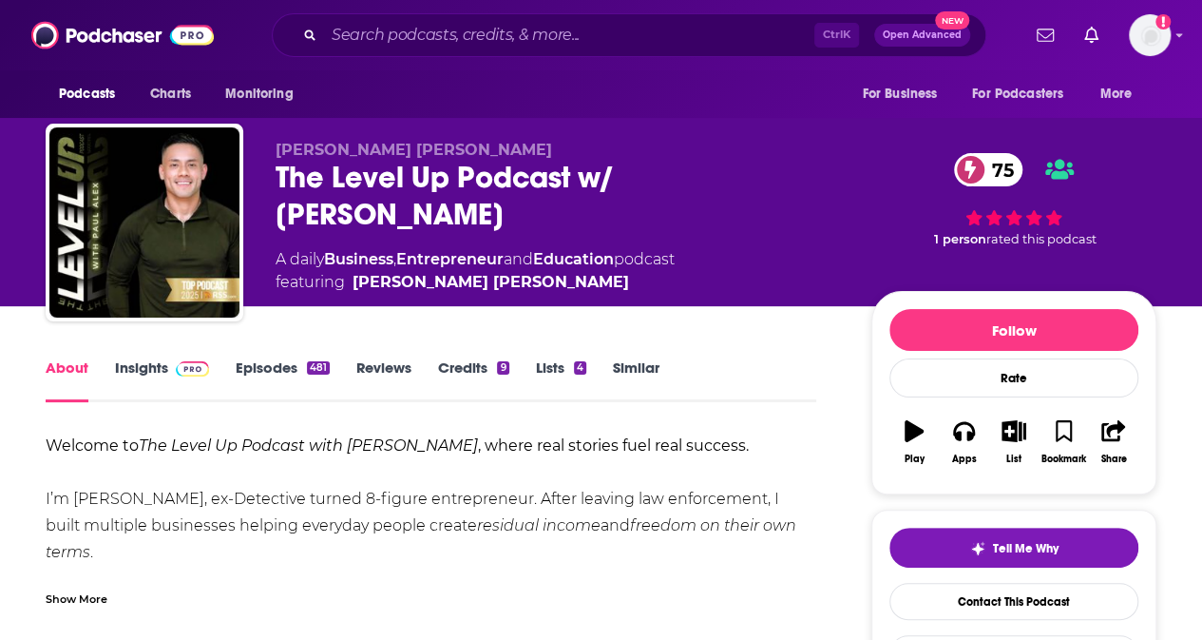
scroll to position [3, 0]
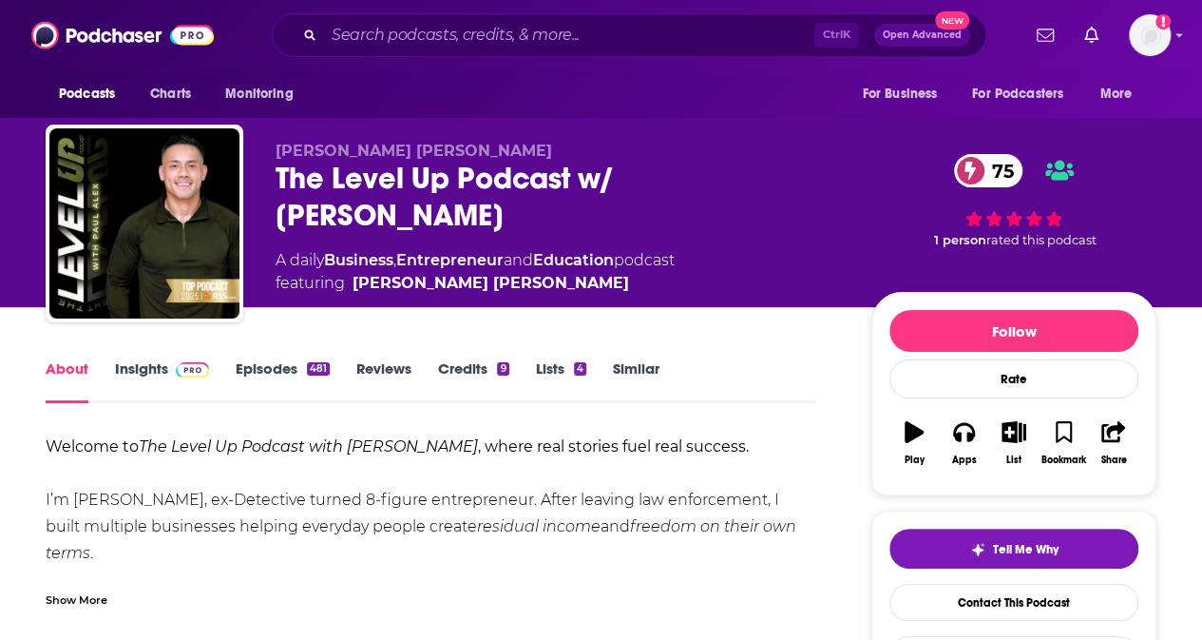
click at [157, 364] on link "Insights" at bounding box center [162, 381] width 94 height 44
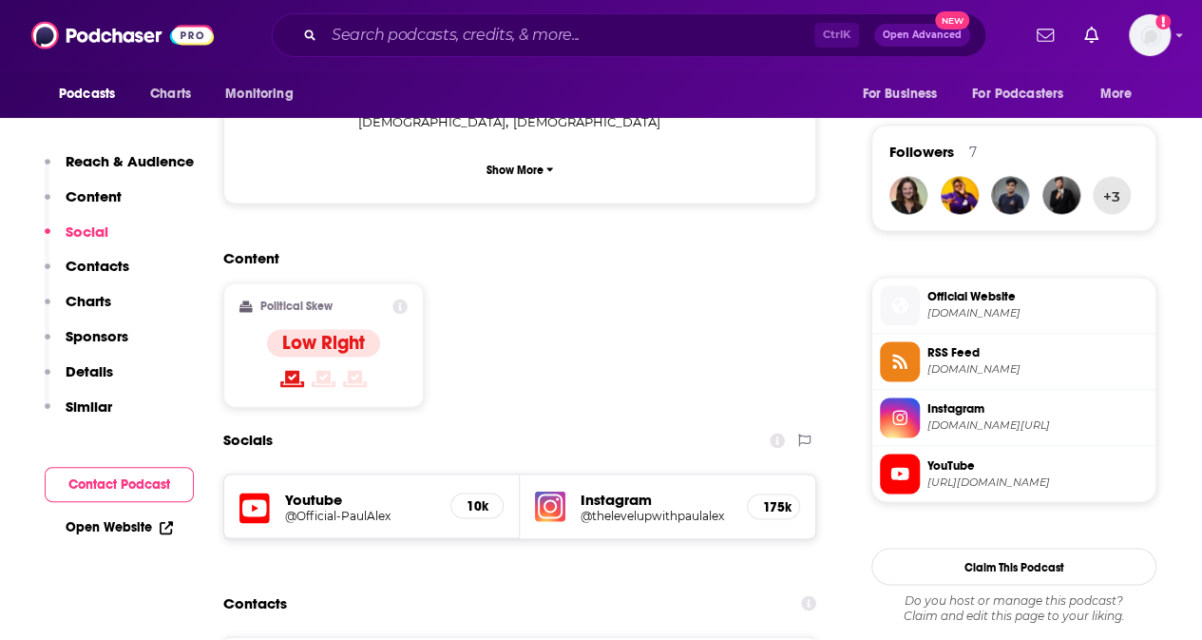
scroll to position [1337, 0]
click at [618, 507] on h5 "@thelevelupwithpaulalex" at bounding box center [656, 514] width 151 height 14
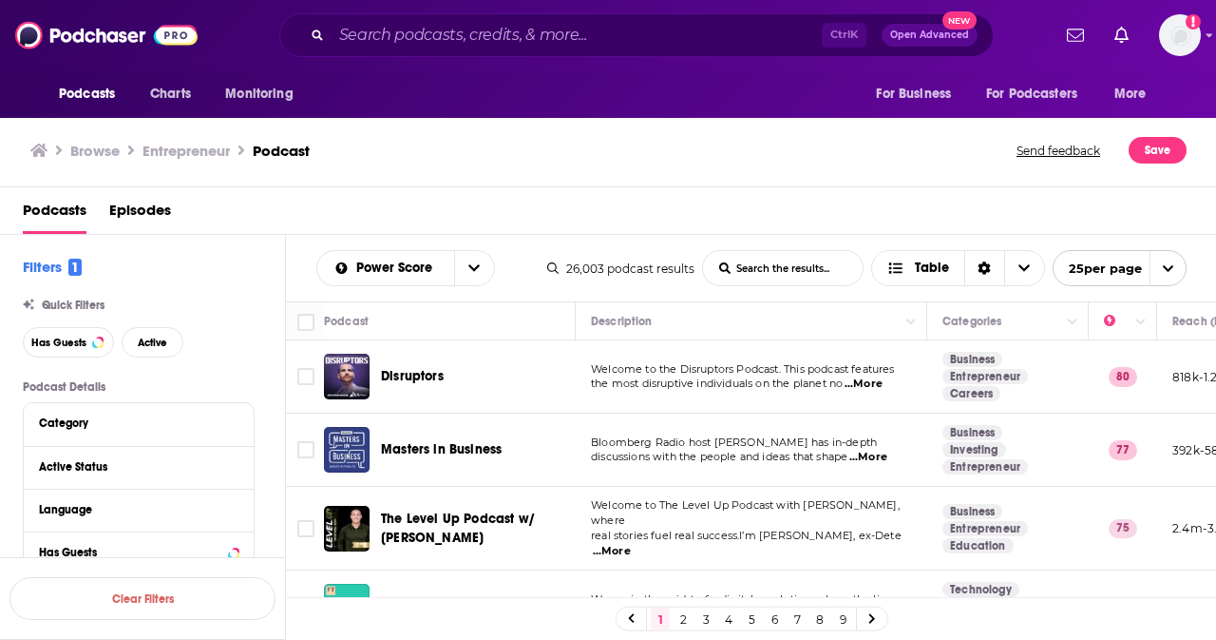
click at [879, 454] on span "...More" at bounding box center [869, 457] width 38 height 15
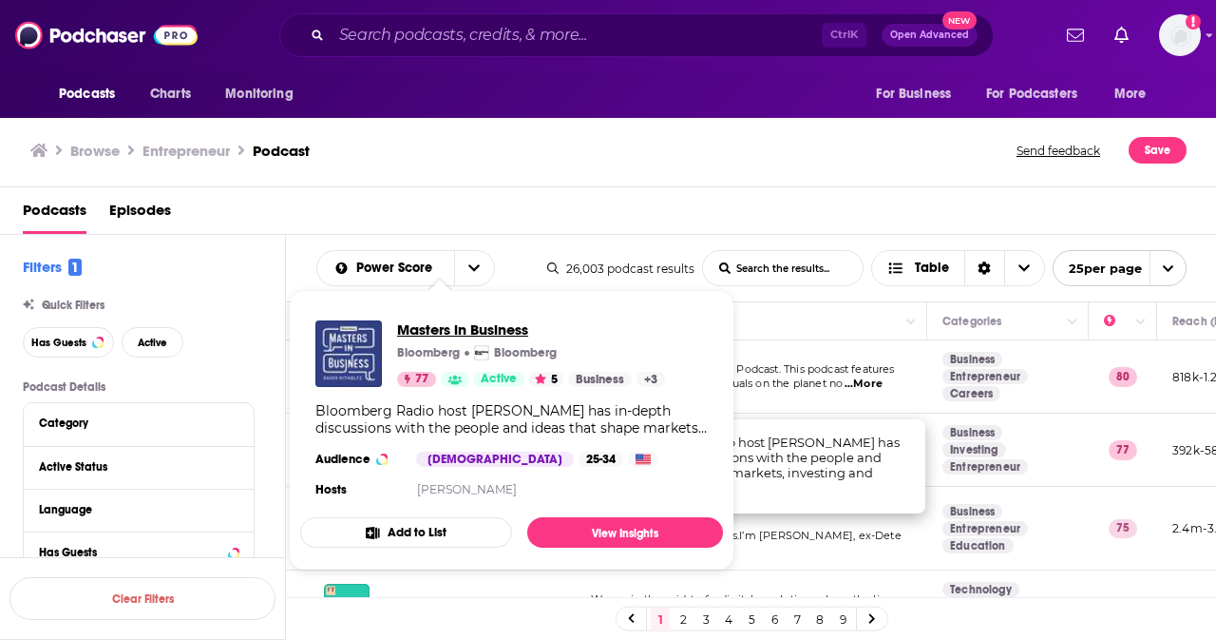
click at [426, 328] on span "Masters in Business" at bounding box center [531, 329] width 268 height 18
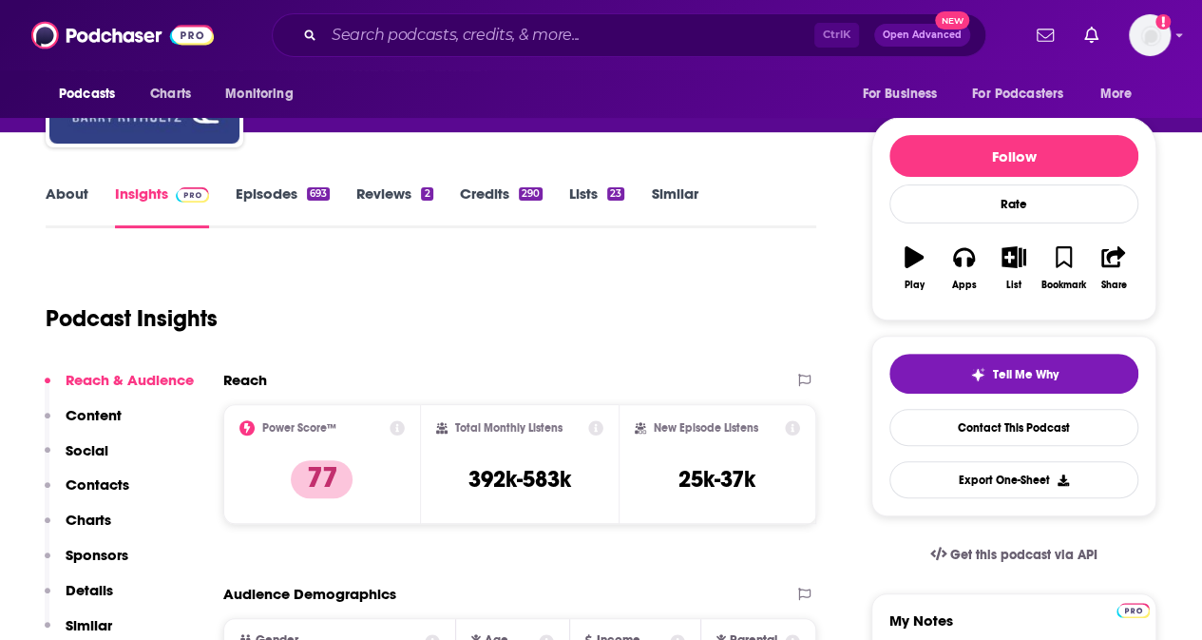
scroll to position [175, 0]
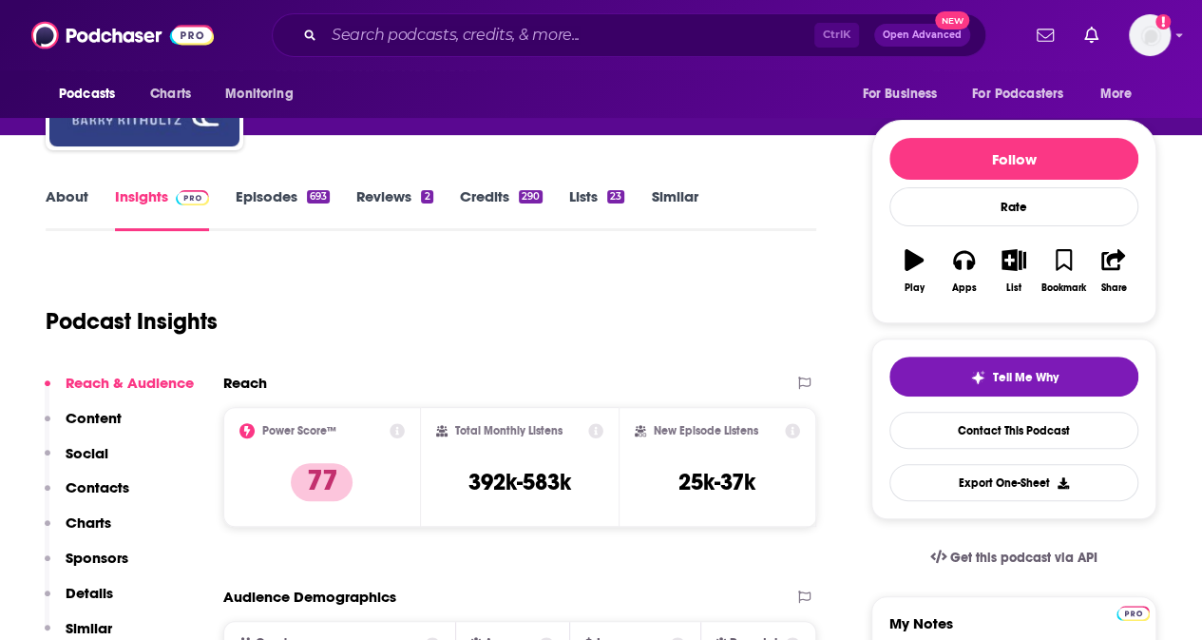
click at [75, 209] on link "About" at bounding box center [67, 209] width 43 height 44
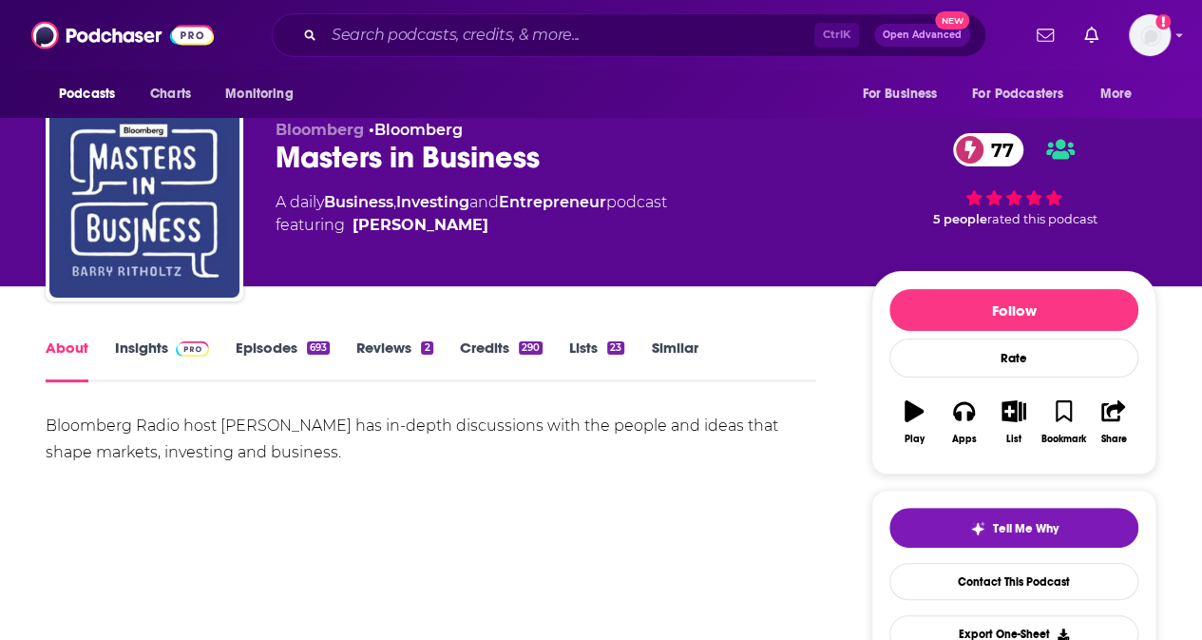
scroll to position [25, 0]
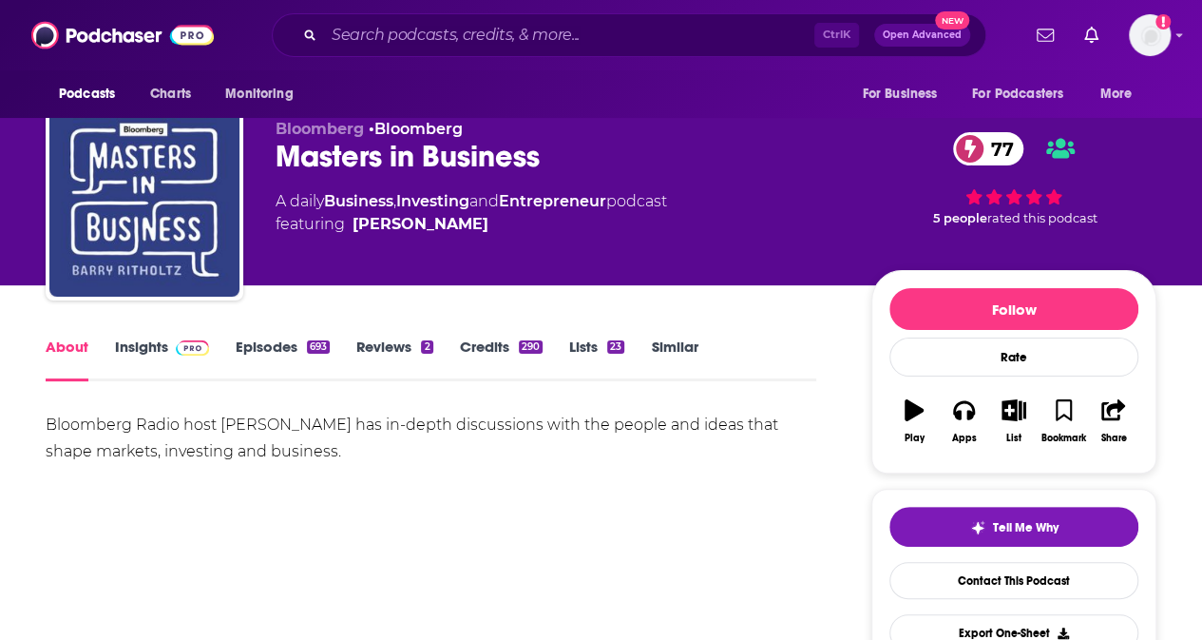
click at [139, 355] on link "Insights" at bounding box center [162, 359] width 94 height 44
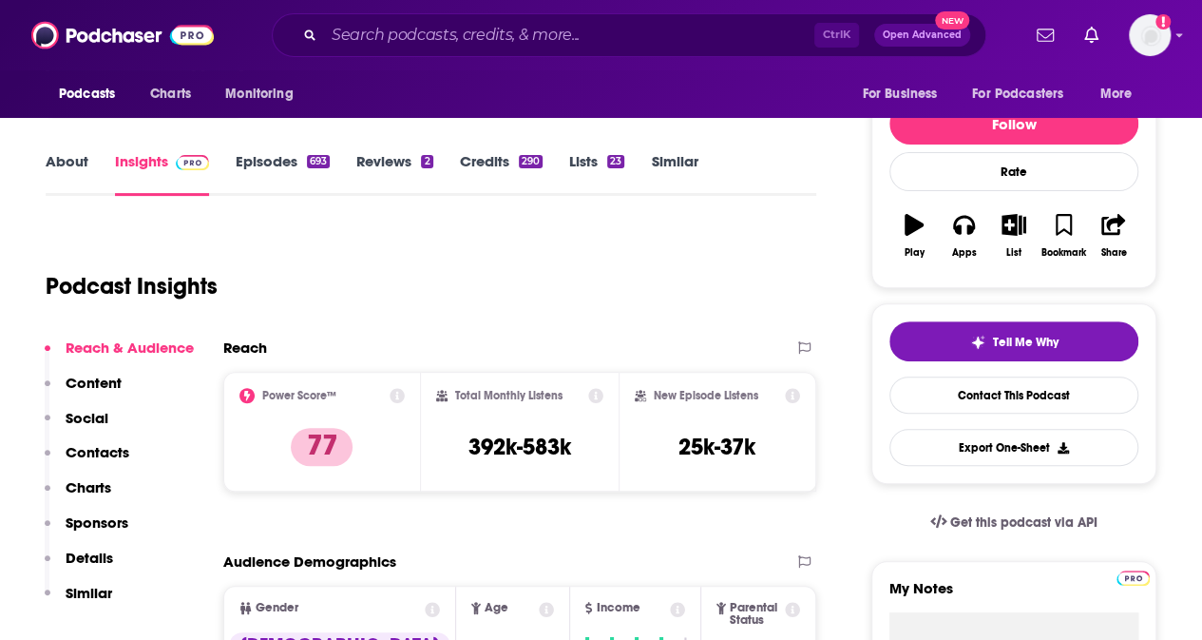
scroll to position [209, 0]
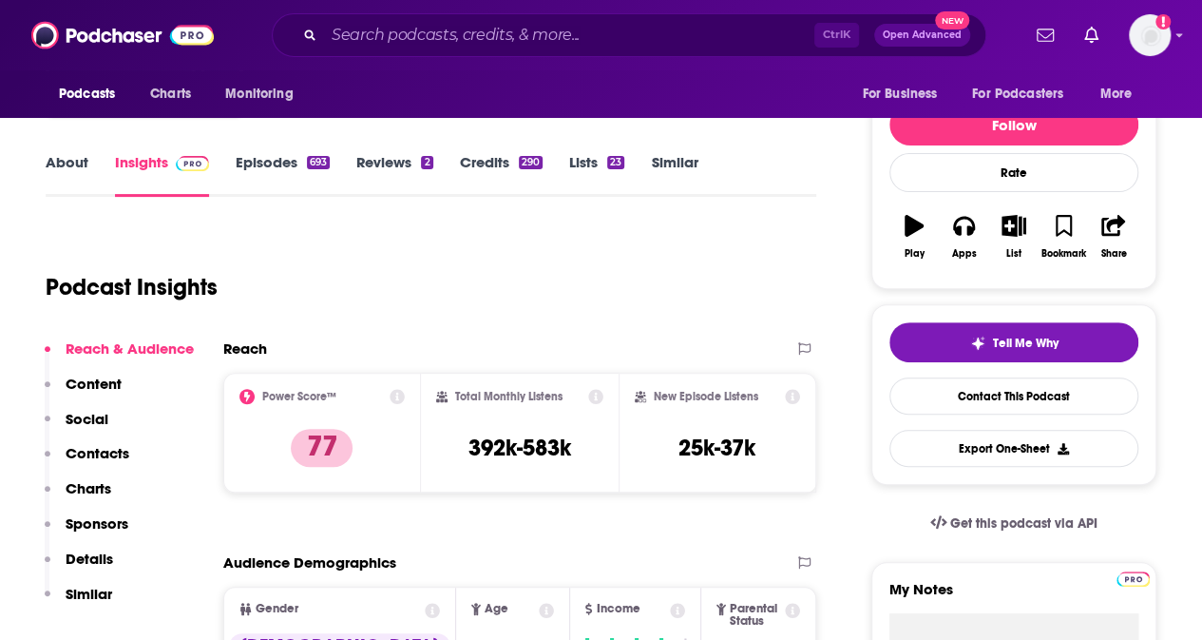
click at [270, 163] on link "Episodes 693" at bounding box center [283, 175] width 94 height 44
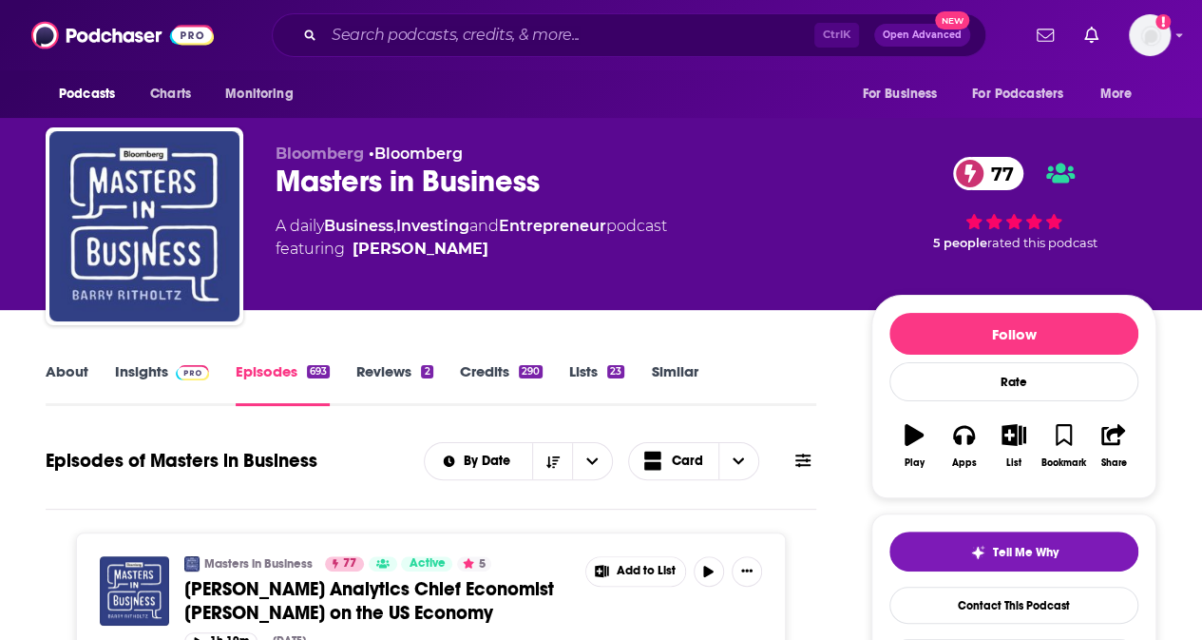
click at [70, 374] on link "About" at bounding box center [67, 384] width 43 height 44
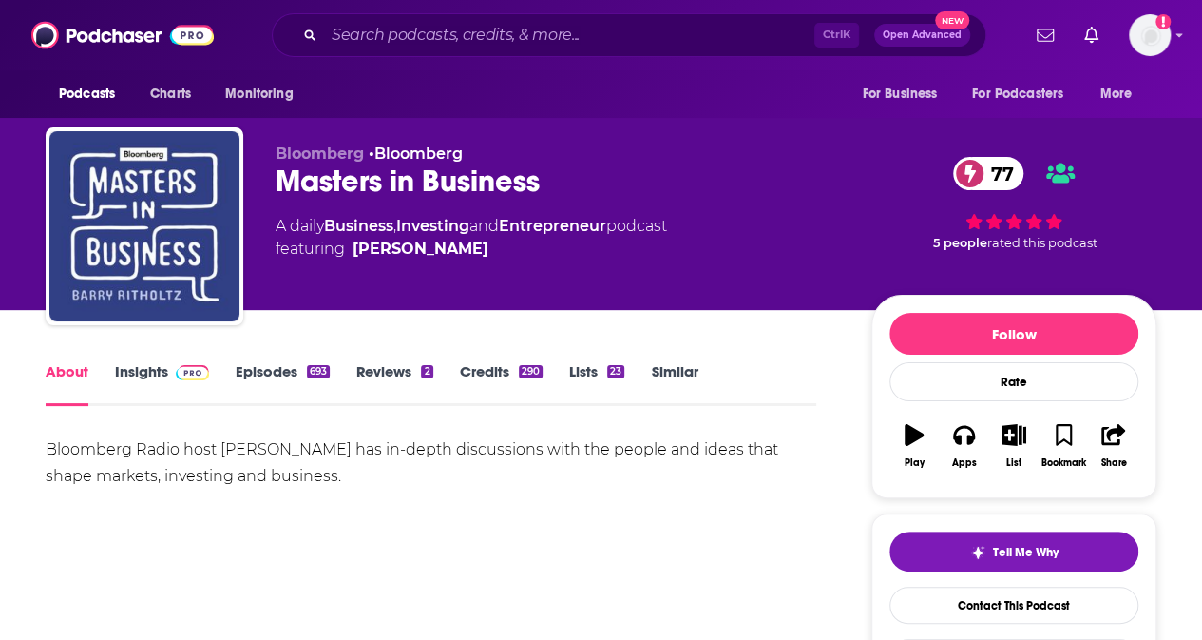
click at [142, 380] on link "Insights" at bounding box center [162, 384] width 94 height 44
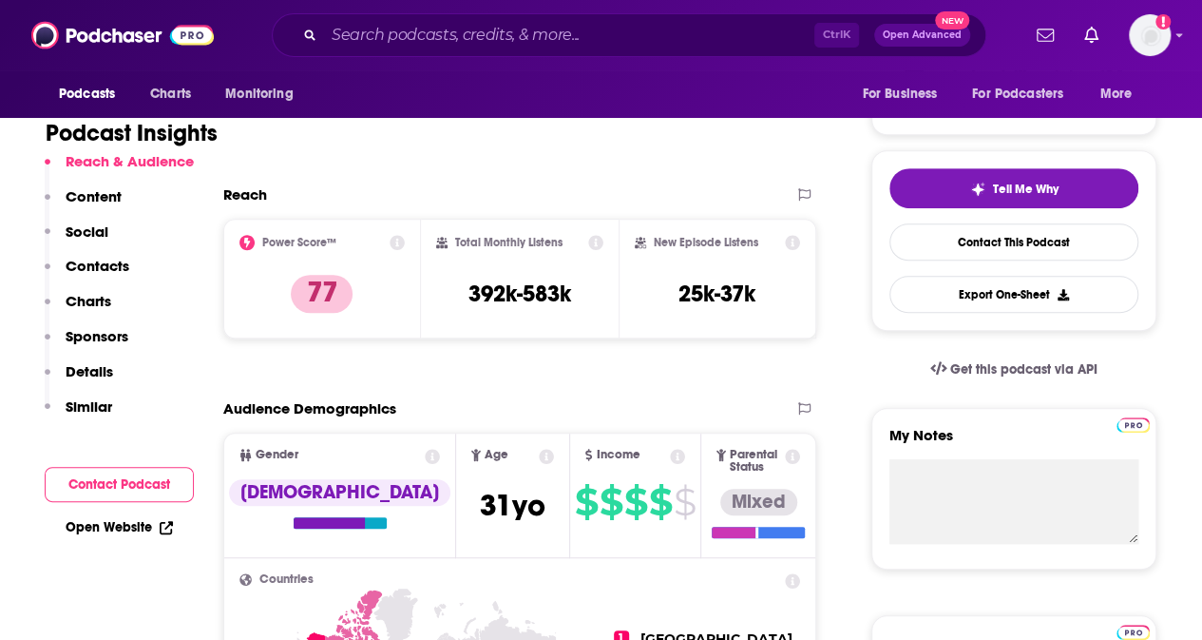
scroll to position [367, 0]
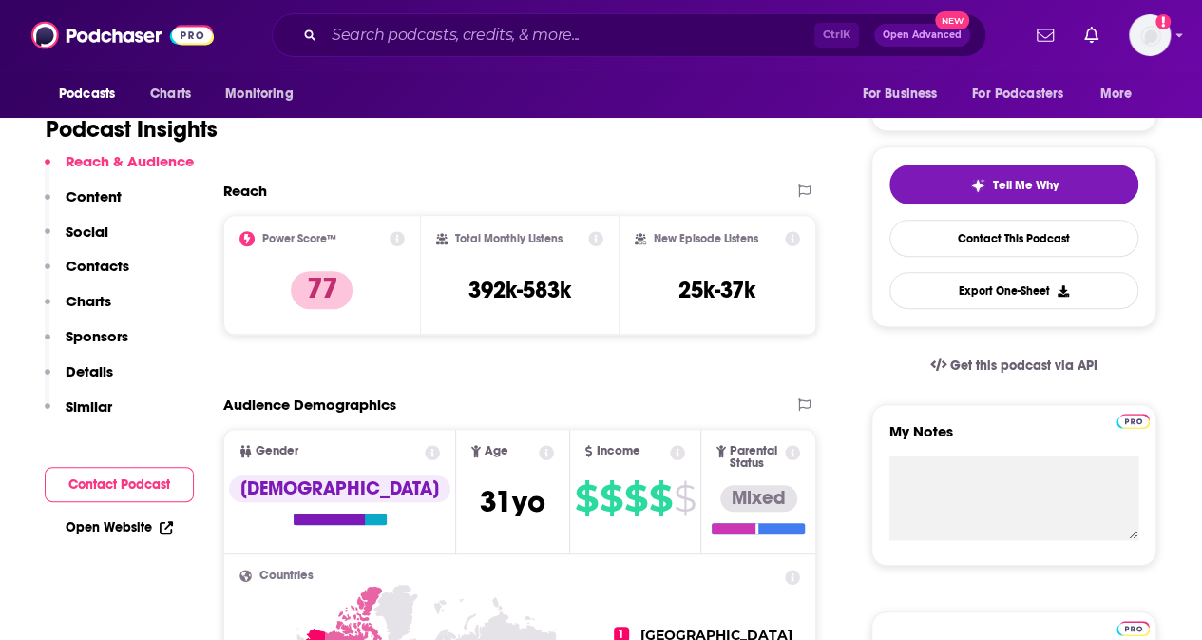
click at [120, 270] on p "Contacts" at bounding box center [98, 266] width 64 height 18
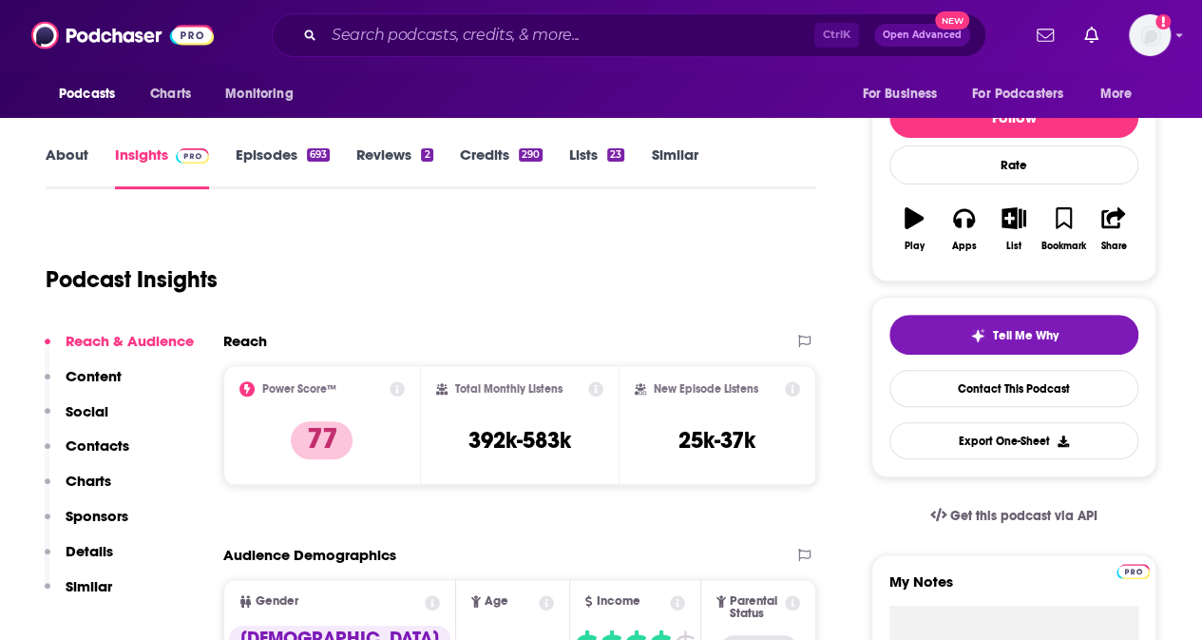
scroll to position [224, 0]
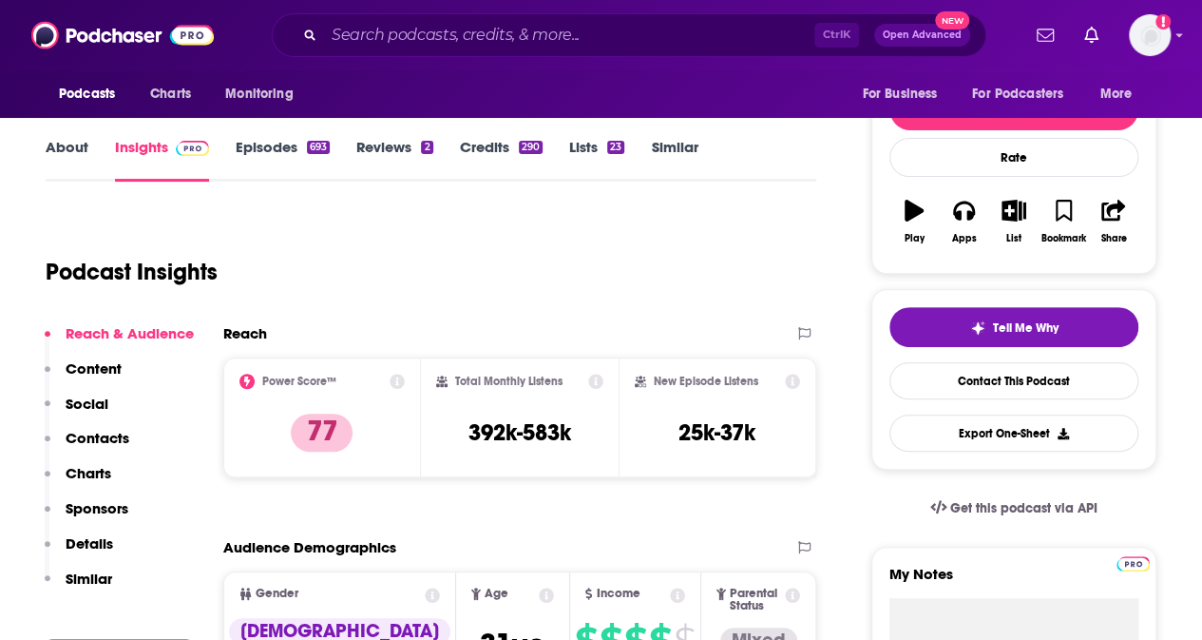
click at [68, 162] on link "About" at bounding box center [67, 160] width 43 height 44
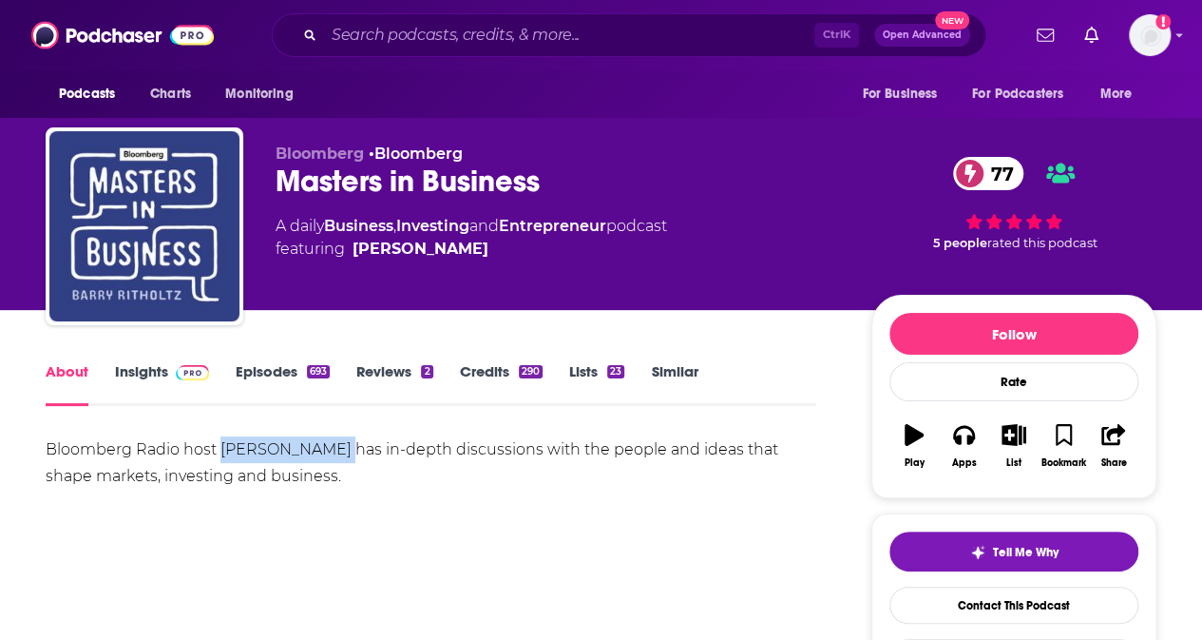
drag, startPoint x: 222, startPoint y: 450, endPoint x: 323, endPoint y: 451, distance: 100.8
click at [323, 451] on div "Bloomberg Radio host [PERSON_NAME] has in-depth discussions with the people and…" at bounding box center [431, 462] width 771 height 53
click at [292, 443] on div "Bloomberg Radio host [PERSON_NAME] has in-depth discussions with the people and…" at bounding box center [431, 462] width 771 height 53
drag, startPoint x: 221, startPoint y: 449, endPoint x: 321, endPoint y: 455, distance: 100.0
click at [321, 455] on div "Bloomberg Radio host [PERSON_NAME] has in-depth discussions with the people and…" at bounding box center [431, 462] width 771 height 53
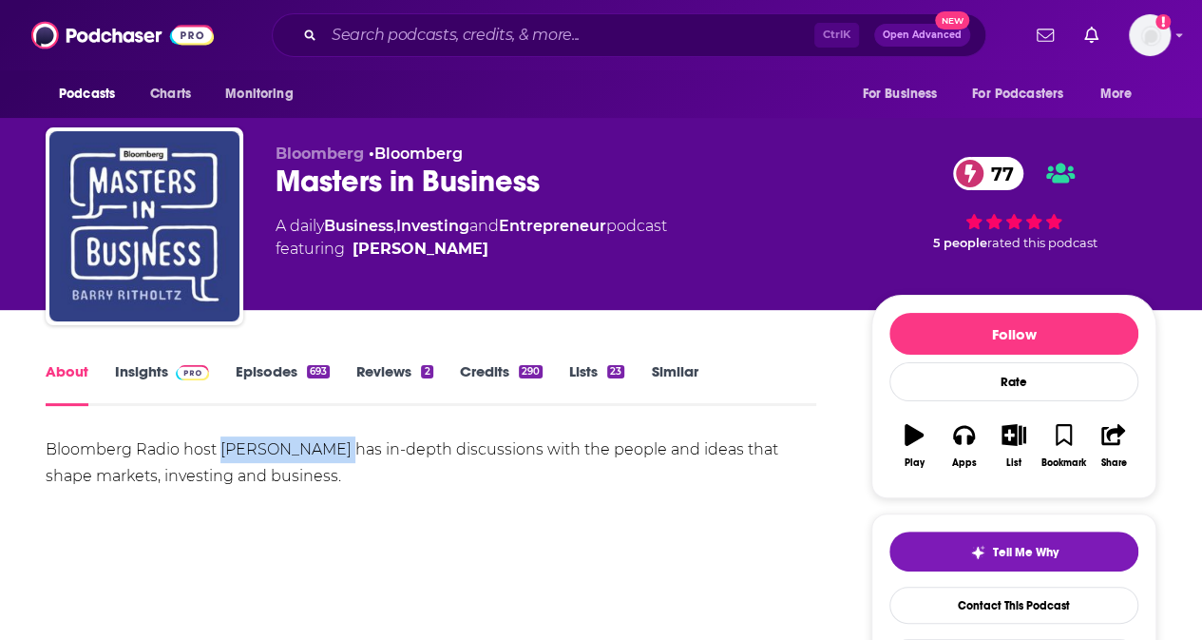
copy div "[PERSON_NAME]"
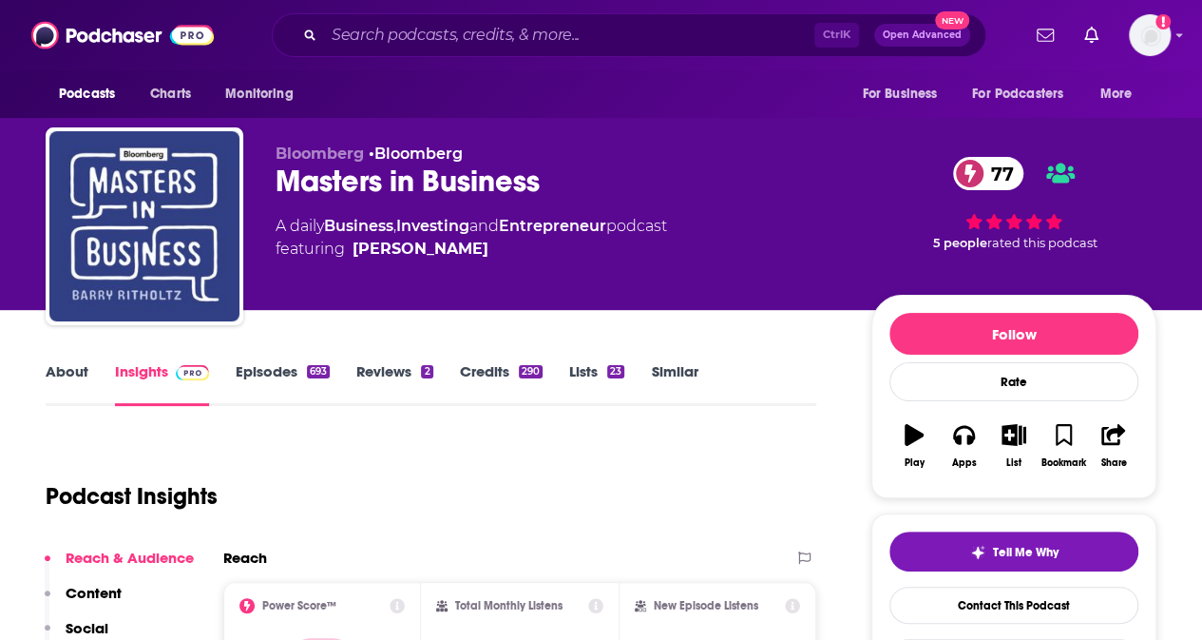
click at [79, 381] on link "About" at bounding box center [67, 384] width 43 height 44
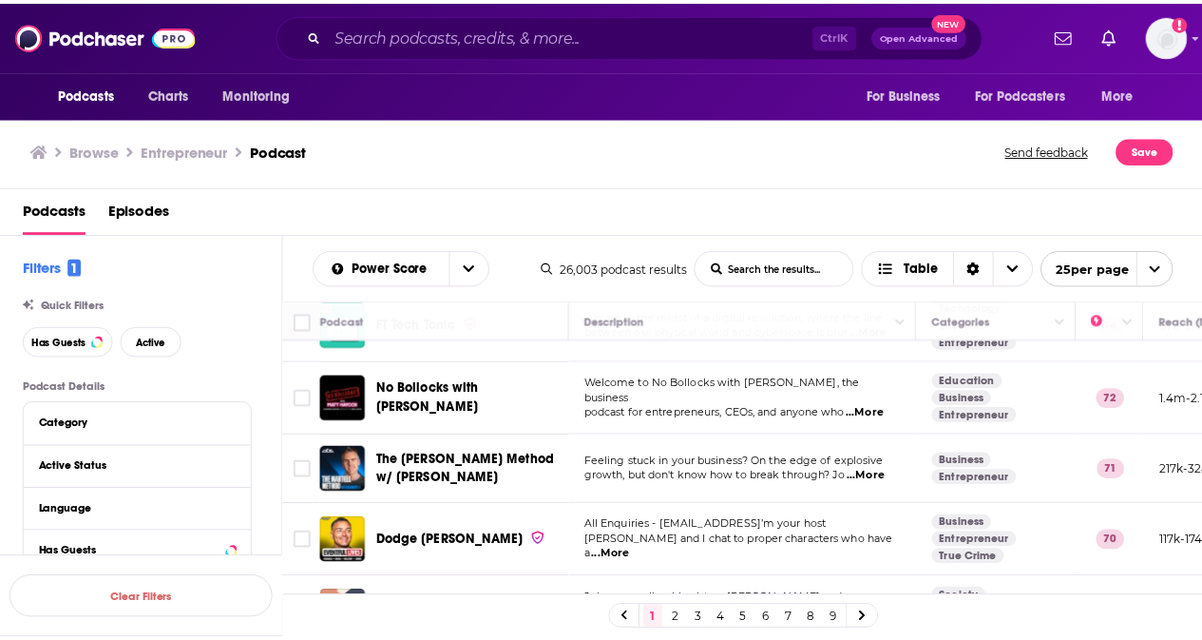
scroll to position [282, 0]
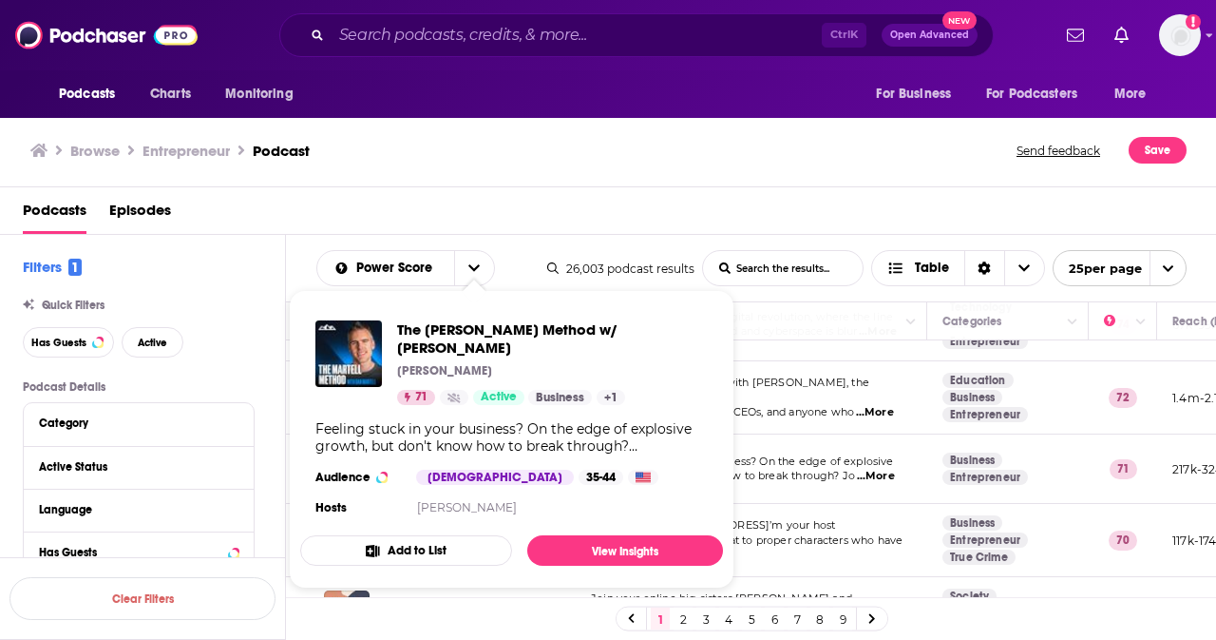
click at [475, 445] on div "The [PERSON_NAME] Method w/ [PERSON_NAME] [PERSON_NAME] 71 Active Business + 1 …" at bounding box center [511, 420] width 423 height 230
click at [492, 330] on span "The [PERSON_NAME] Method w/ [PERSON_NAME]" at bounding box center [552, 338] width 311 height 36
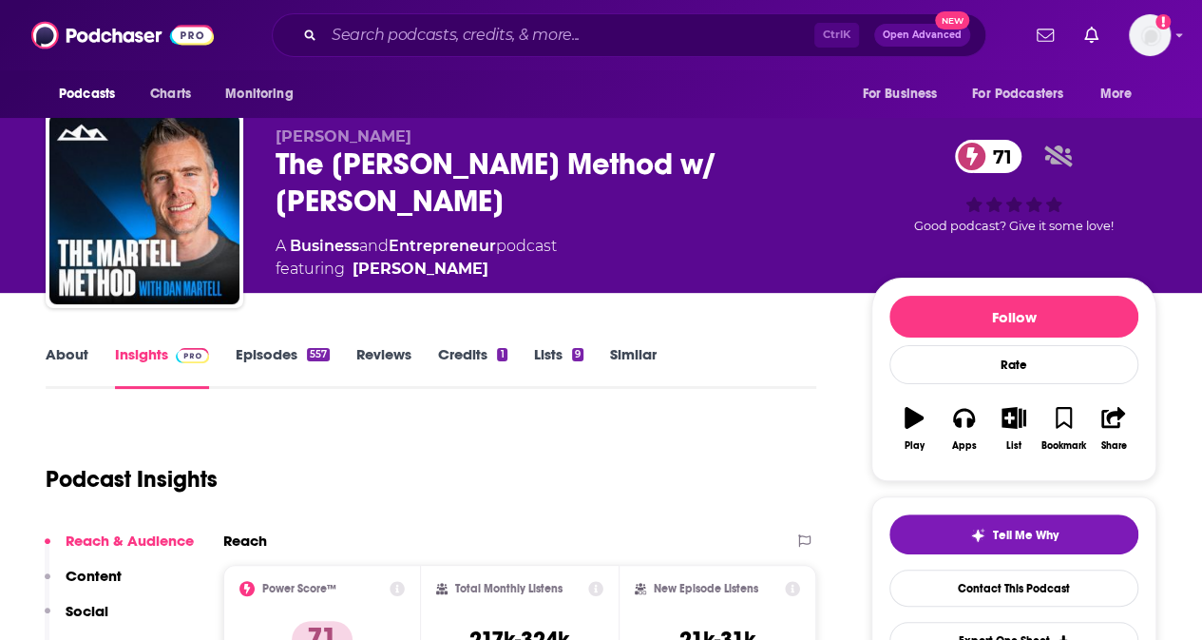
scroll to position [15, 0]
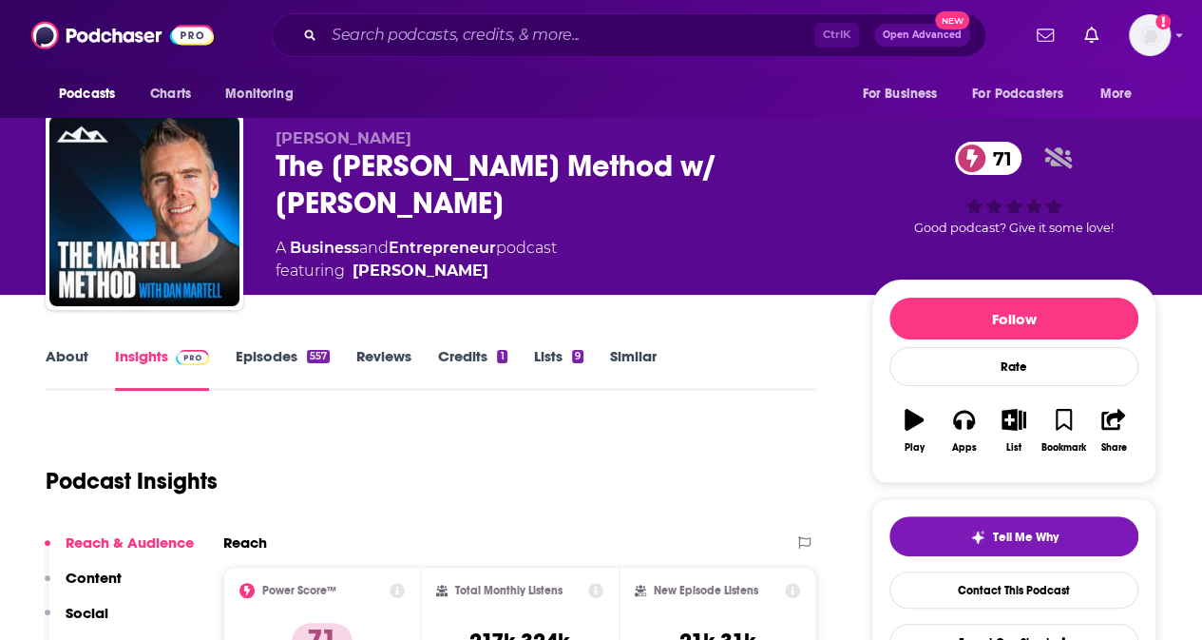
click at [74, 366] on link "About" at bounding box center [67, 369] width 43 height 44
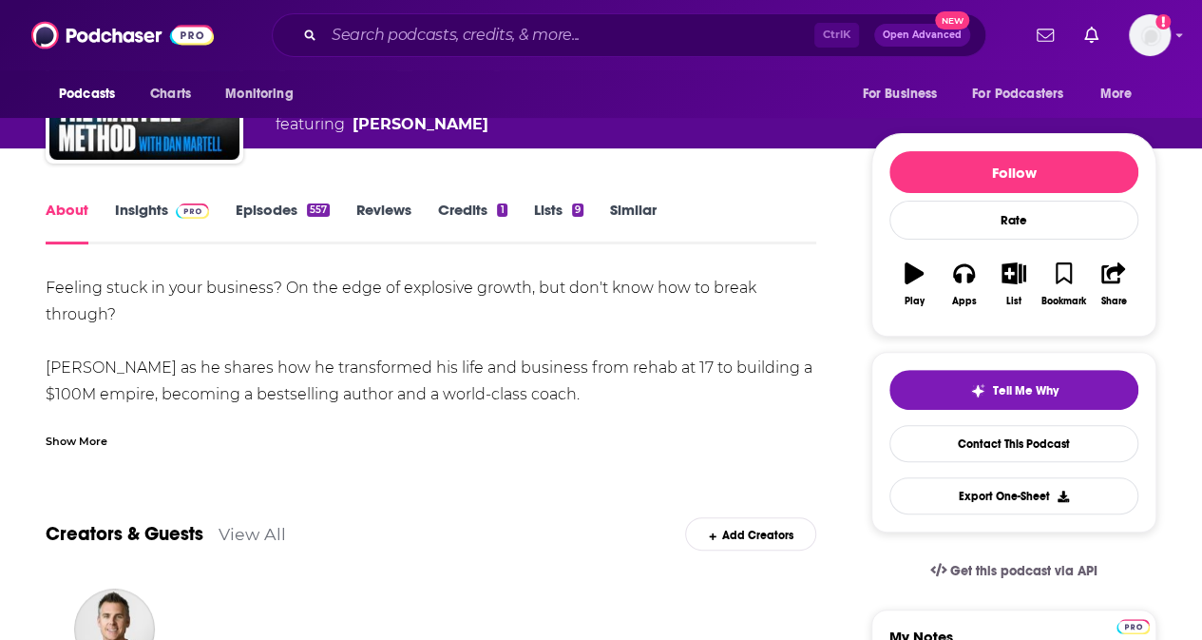
scroll to position [108, 0]
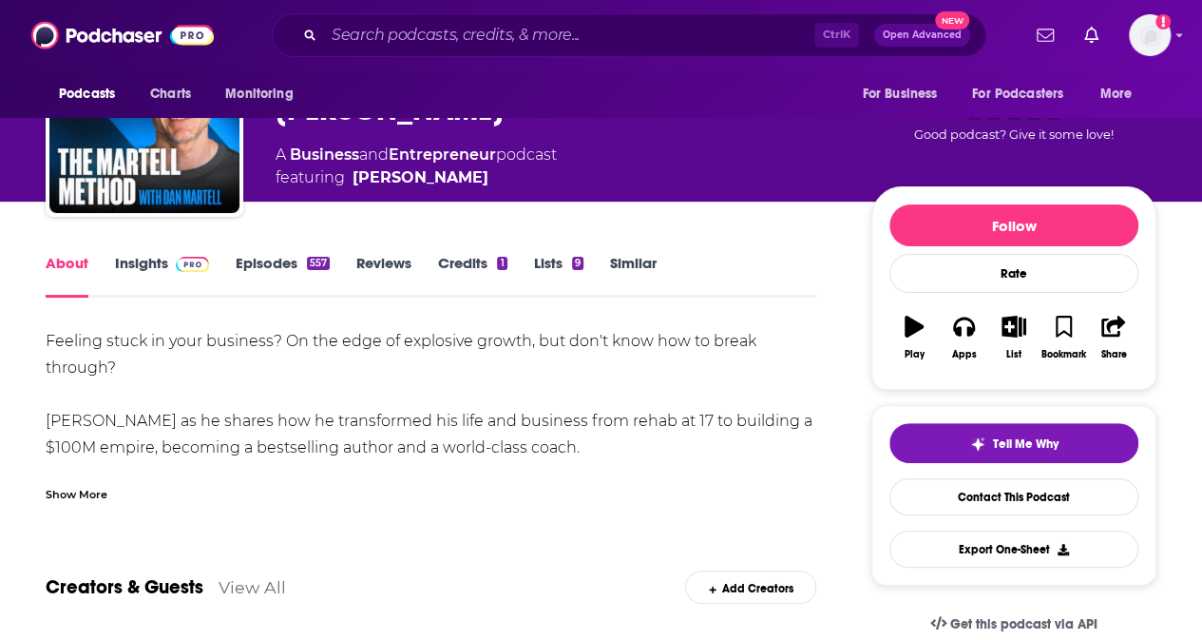
click at [272, 281] on link "Episodes 557" at bounding box center [283, 276] width 94 height 44
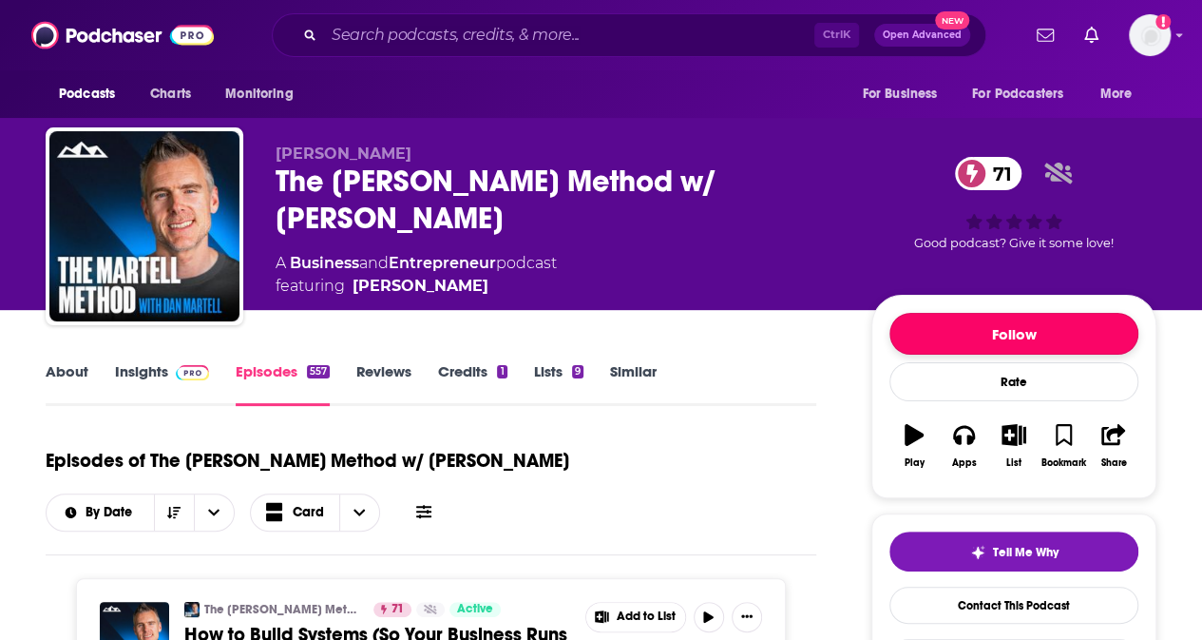
click at [1000, 338] on button "Follow" at bounding box center [1014, 334] width 249 height 42
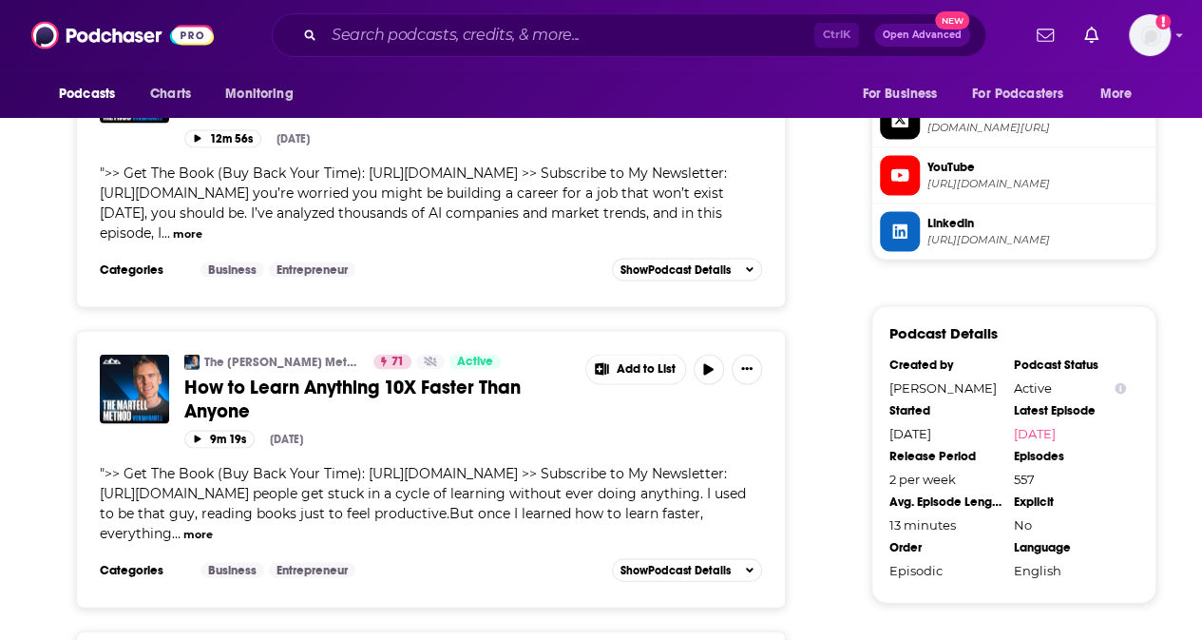
scroll to position [1690, 0]
click at [452, 375] on span "How to Learn Anything 10X Faster Than Anyone" at bounding box center [352, 399] width 336 height 48
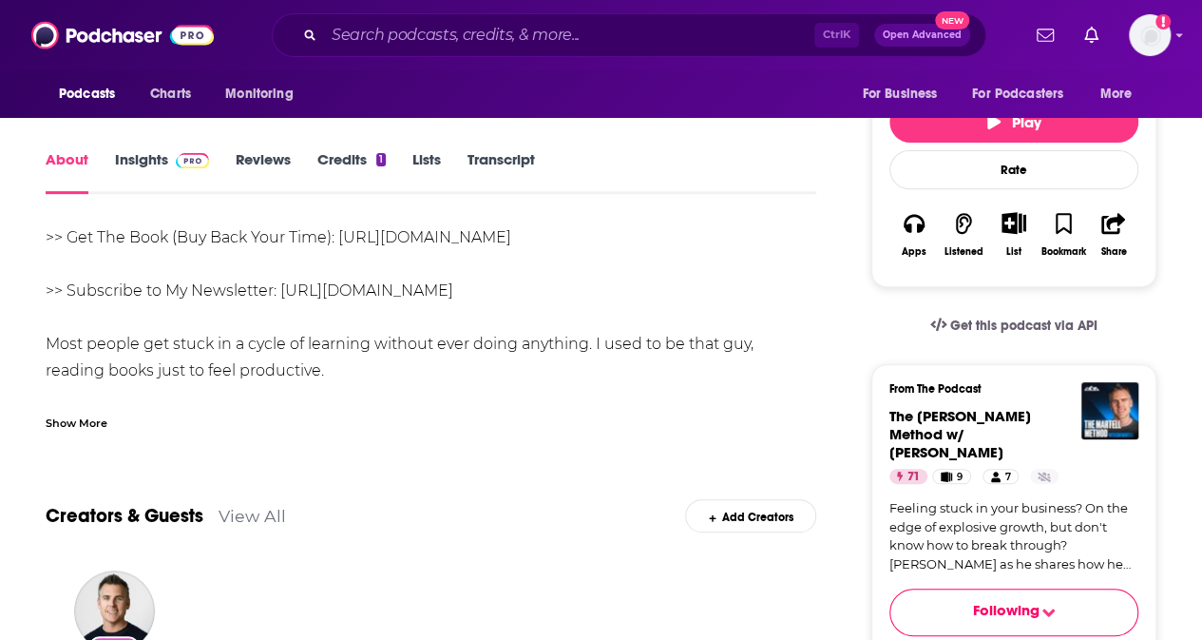
scroll to position [274, 0]
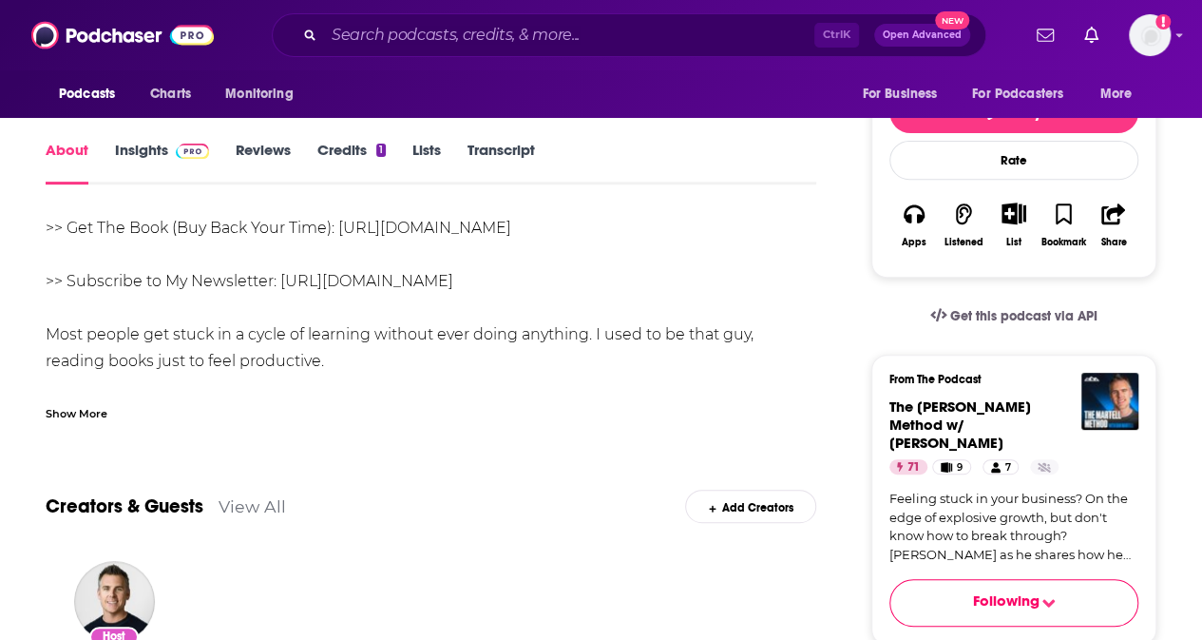
click at [316, 284] on link "[URL][DOMAIN_NAME]" at bounding box center [366, 281] width 173 height 18
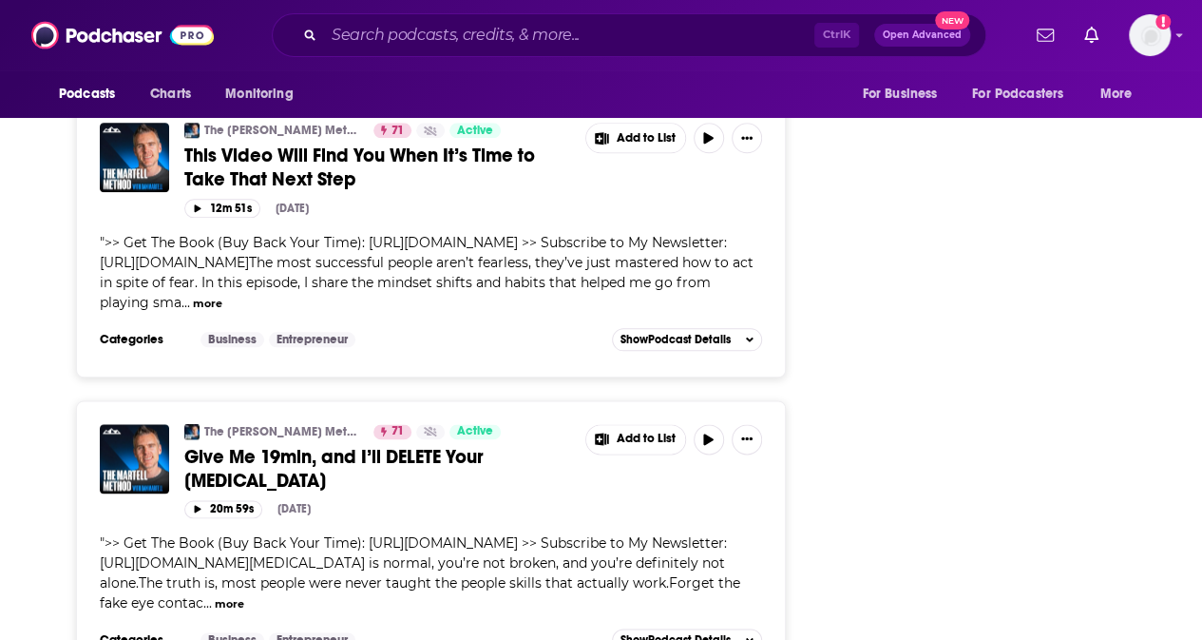
scroll to position [4583, 0]
